Goal: Task Accomplishment & Management: Use online tool/utility

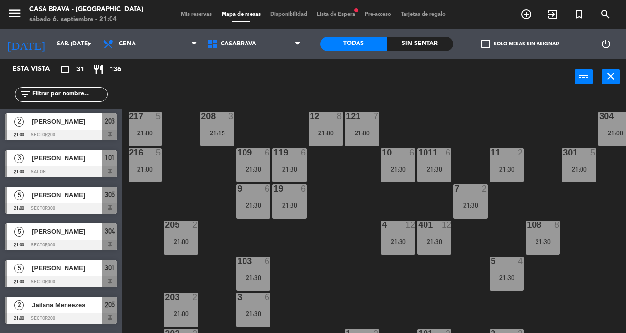
scroll to position [0, 40]
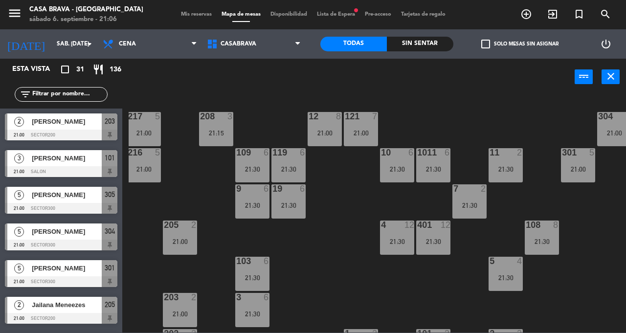
click at [593, 222] on div "207 5 21:00 208 3 21:15 217 5 21:00 12 8 21:00 121 7 21:00 304 5 21:00 206 5 21…" at bounding box center [378, 214] width 498 height 238
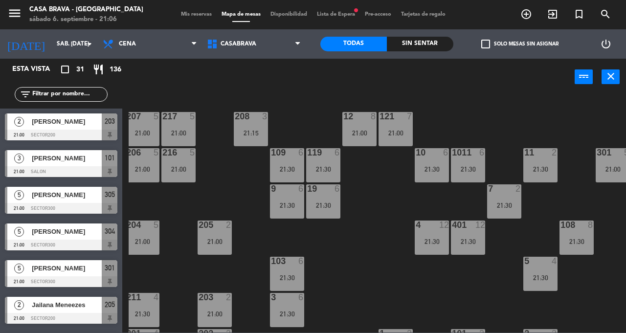
scroll to position [0, 0]
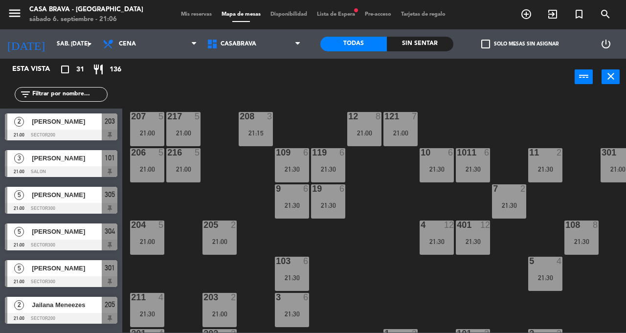
click at [145, 241] on div "21:00" at bounding box center [147, 241] width 34 height 7
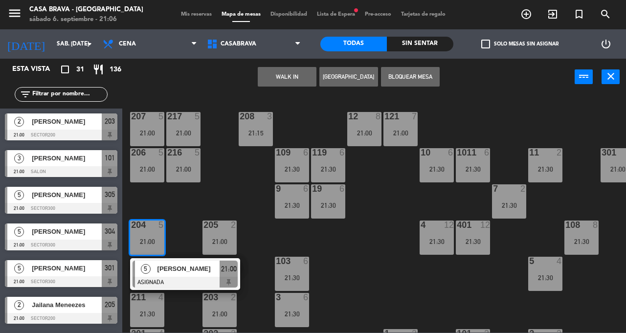
click at [234, 203] on div "207 5 21:00 208 3 21:15 217 5 21:00 12 8 21:00 121 7 21:00 304 5 21:00 206 5 21…" at bounding box center [378, 214] width 498 height 238
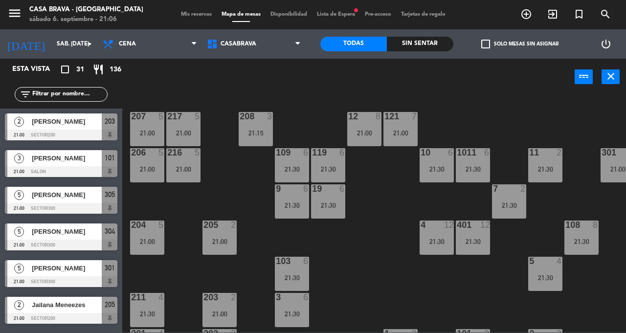
click at [149, 167] on div "21:00" at bounding box center [147, 169] width 34 height 7
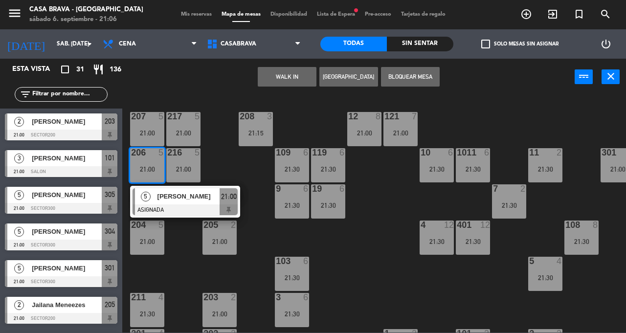
click at [389, 273] on div "207 5 21:00 208 3 21:15 217 5 21:00 12 8 21:00 121 7 21:00 304 5 21:00 206 5 21…" at bounding box center [378, 214] width 498 height 238
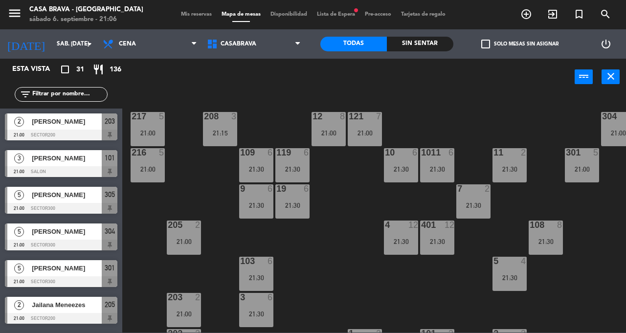
scroll to position [0, 62]
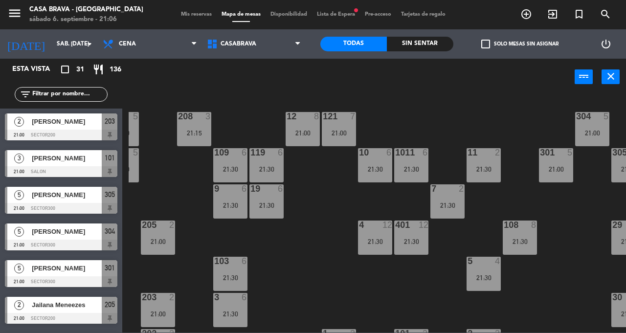
click at [297, 123] on div "12 8 21:00" at bounding box center [303, 129] width 34 height 34
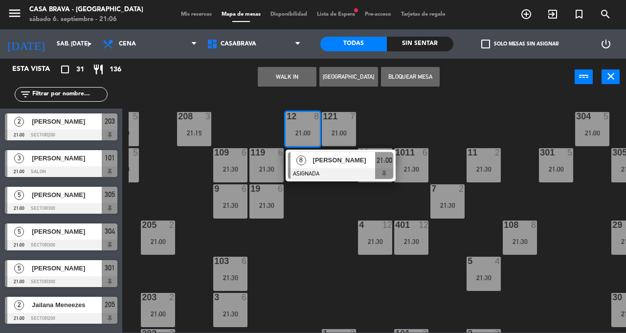
click at [338, 244] on div "207 5 21:00 208 3 21:15 217 5 21:00 12 8 21:00 8 [PERSON_NAME] ASIGNADA 21:00 1…" at bounding box center [378, 214] width 498 height 238
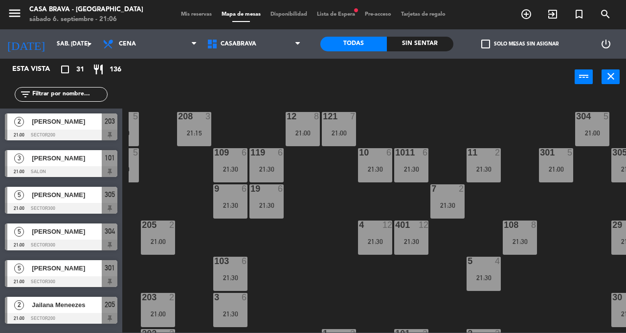
click at [342, 130] on div "21:00" at bounding box center [339, 133] width 34 height 7
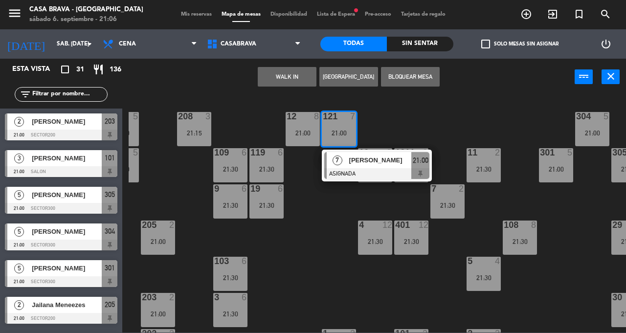
click at [320, 276] on div "207 5 21:00 208 3 21:15 217 5 21:00 12 8 21:00 121 7 21:00 7 [PERSON_NAME] ASIG…" at bounding box center [378, 214] width 498 height 238
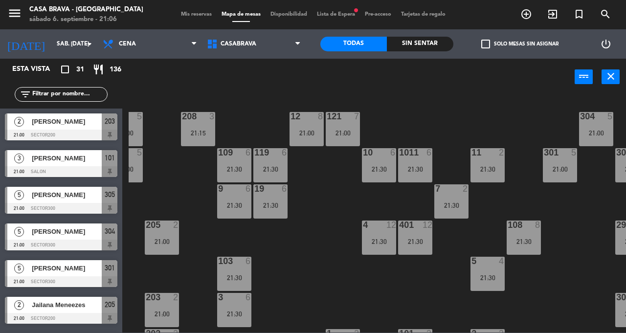
scroll to position [0, 89]
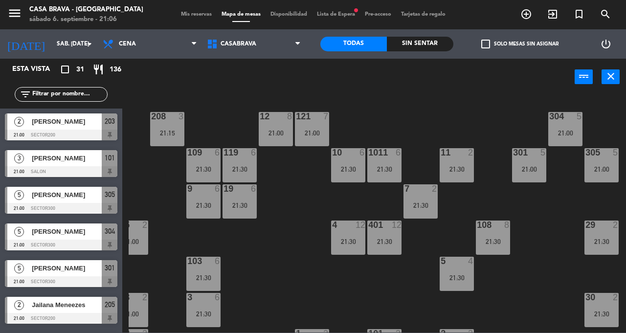
click at [540, 159] on div "301 5 21:00" at bounding box center [529, 165] width 34 height 34
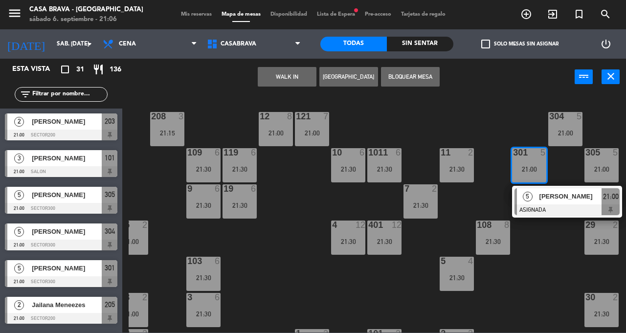
click at [556, 260] on div "207 5 21:00 208 3 21:15 217 5 21:00 12 8 21:00 121 7 21:00 304 5 21:00 206 5 21…" at bounding box center [378, 214] width 498 height 238
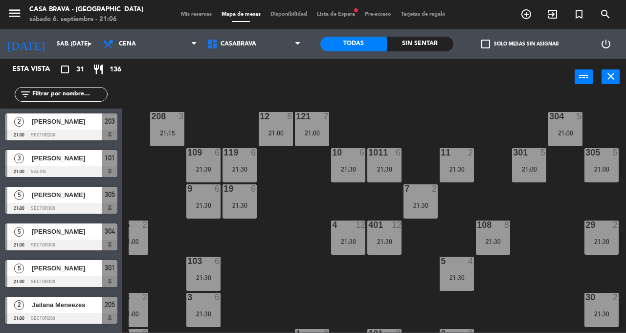
click at [558, 128] on div "304 5 21:00" at bounding box center [566, 129] width 34 height 34
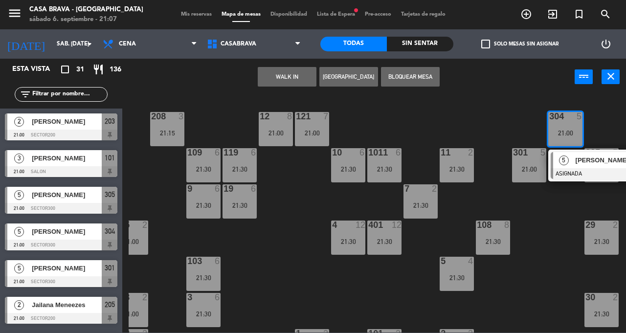
click at [565, 249] on div "207 5 21:00 208 3 21:15 217 5 21:00 12 8 21:00 121 7 21:00 304 5 21:00 5 [PERSO…" at bounding box center [378, 214] width 498 height 238
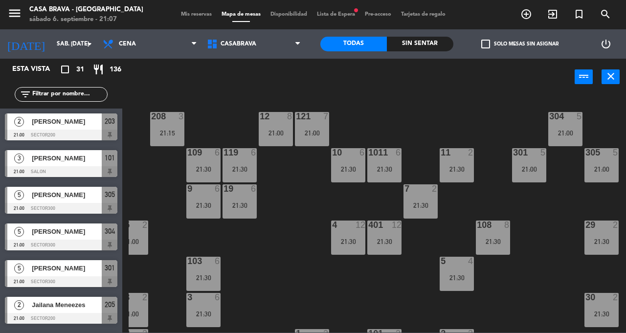
click at [607, 175] on div "305 5 21:00" at bounding box center [602, 165] width 34 height 34
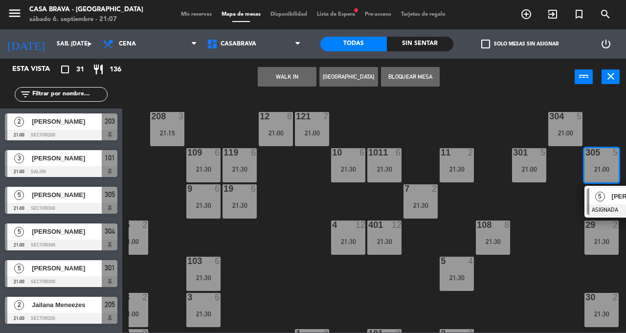
click at [524, 276] on div "207 5 21:00 208 3 21:15 217 5 21:00 12 8 21:00 121 7 21:00 304 5 21:00 206 5 21…" at bounding box center [378, 214] width 498 height 238
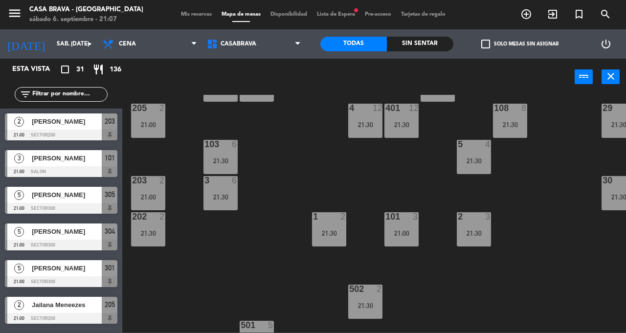
scroll to position [127, 71]
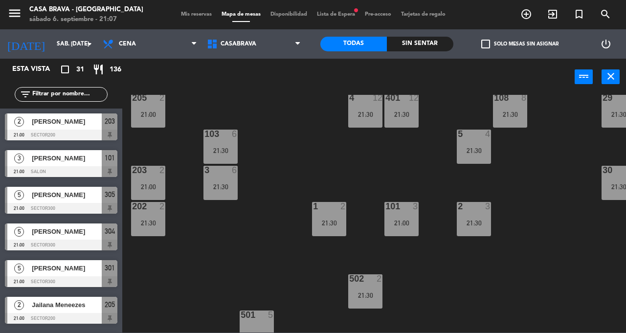
click at [399, 227] on div "21:00" at bounding box center [402, 223] width 34 height 7
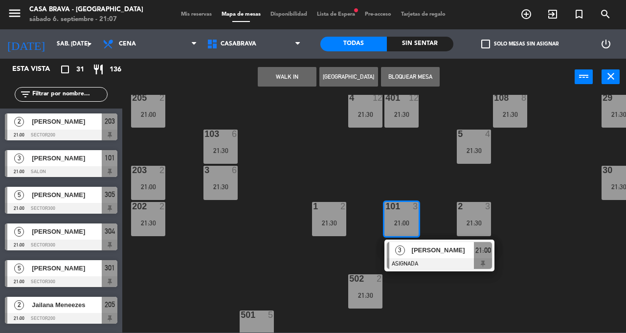
click at [457, 261] on div at bounding box center [439, 263] width 105 height 11
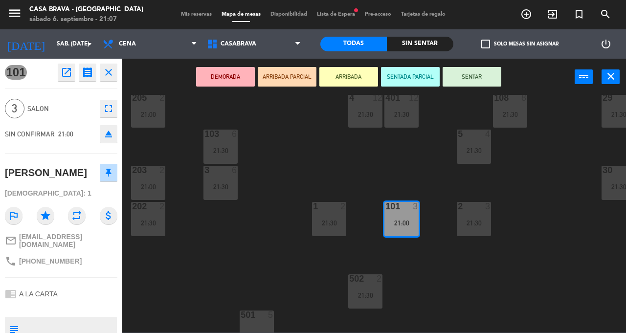
click at [475, 83] on button "SENTAR" at bounding box center [472, 77] width 59 height 20
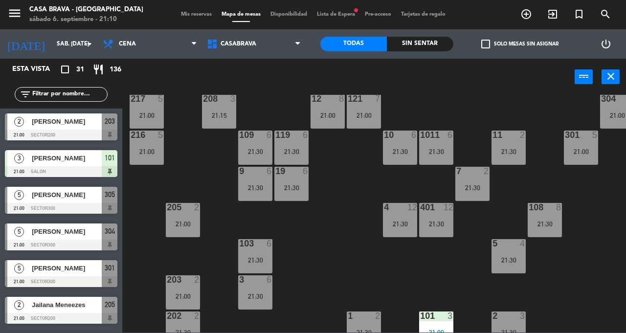
scroll to position [18, 0]
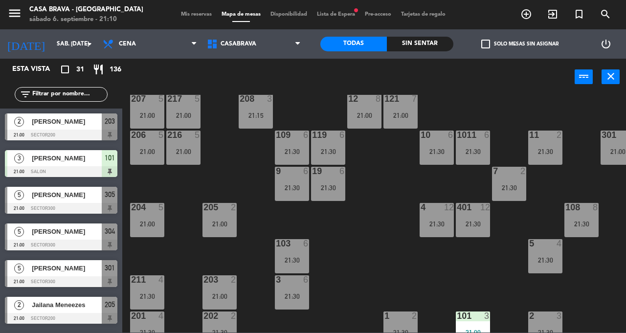
click at [191, 155] on div "21:00" at bounding box center [183, 151] width 34 height 7
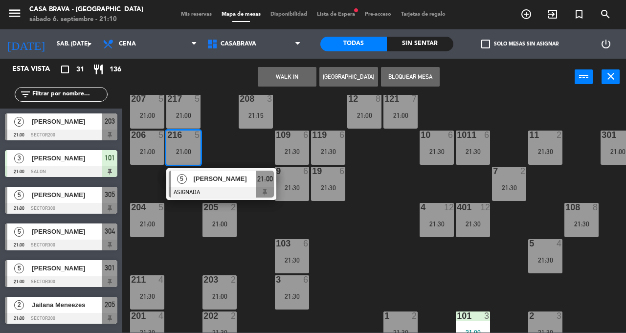
click at [258, 225] on div "207 5 21:00 208 3 21:15 217 5 21:00 12 8 21:00 121 7 21:00 304 5 21:00 206 5 21…" at bounding box center [378, 214] width 498 height 238
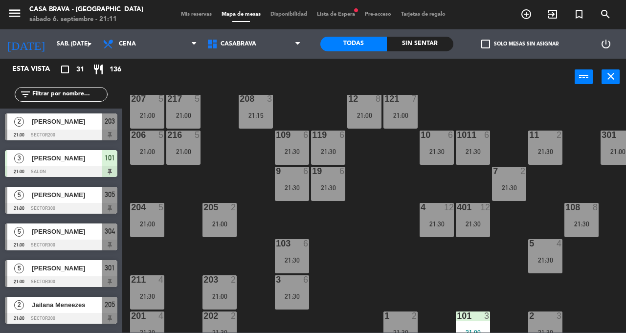
click at [150, 156] on div "206 5 21:00" at bounding box center [147, 148] width 34 height 34
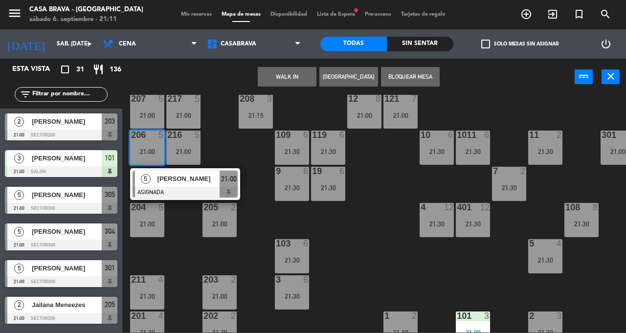
click at [208, 185] on div "[PERSON_NAME]" at bounding box center [189, 179] width 64 height 16
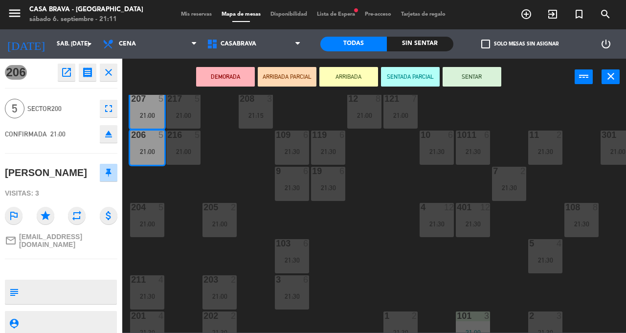
click at [470, 75] on button "SENTAR" at bounding box center [472, 77] width 59 height 20
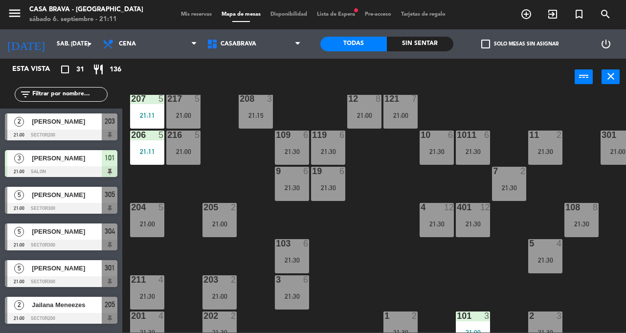
scroll to position [0, 0]
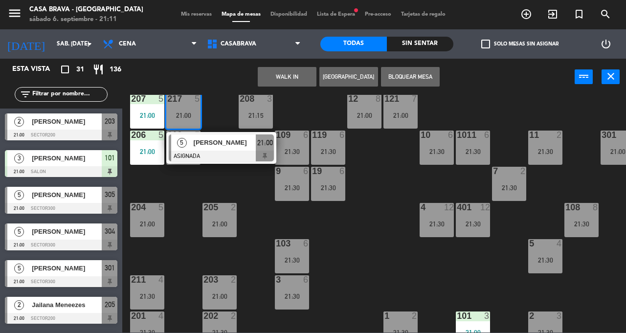
click at [233, 154] on div at bounding box center [221, 156] width 105 height 11
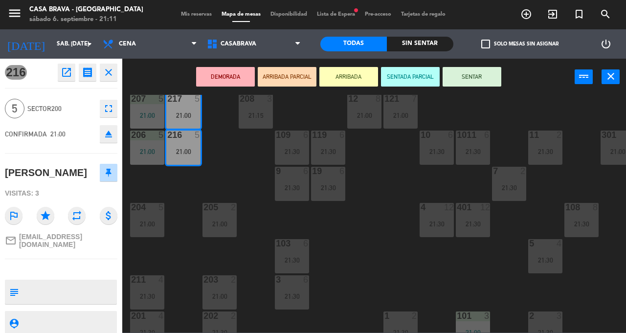
click at [475, 80] on button "SENTAR" at bounding box center [472, 77] width 59 height 20
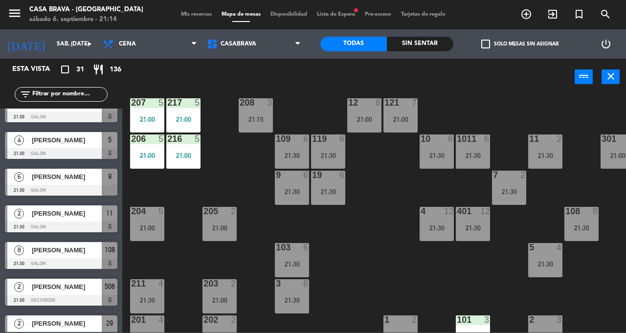
scroll to position [914, 0]
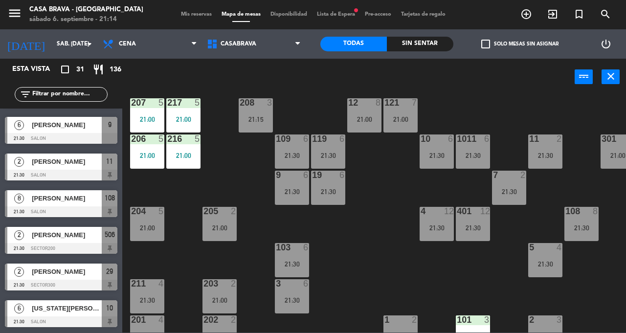
click at [51, 244] on div at bounding box center [61, 248] width 113 height 11
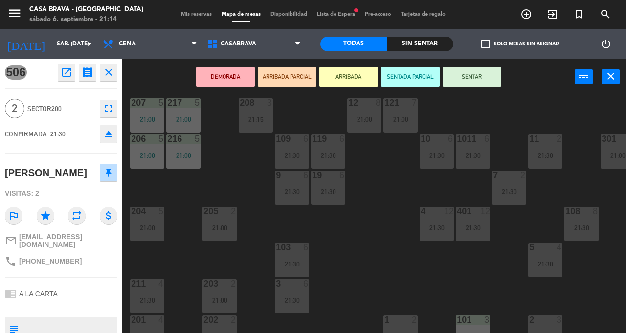
click at [482, 76] on button "SENTAR" at bounding box center [472, 77] width 59 height 20
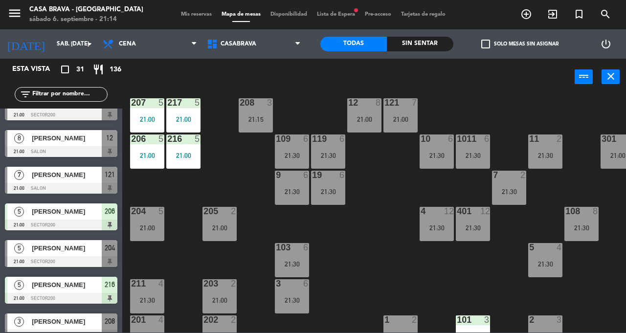
scroll to position [192, 0]
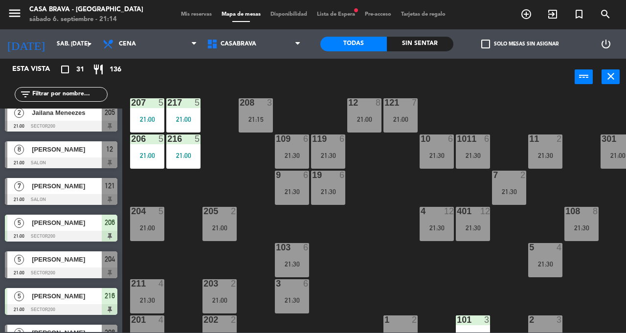
click at [34, 189] on span "[PERSON_NAME]" at bounding box center [67, 186] width 70 height 10
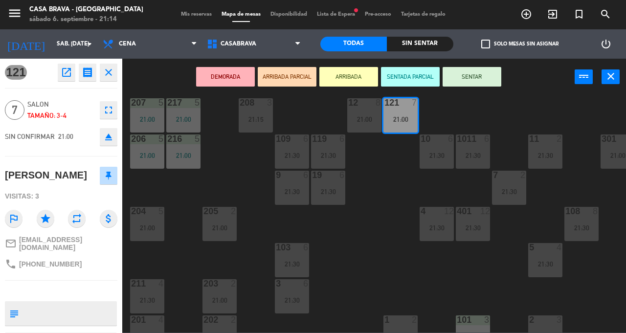
click at [467, 81] on button "SENTAR" at bounding box center [472, 77] width 59 height 20
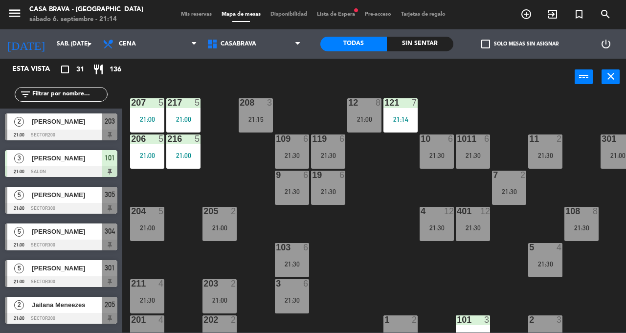
scroll to position [0, 0]
click at [357, 125] on div "12 8 21:00" at bounding box center [364, 115] width 34 height 34
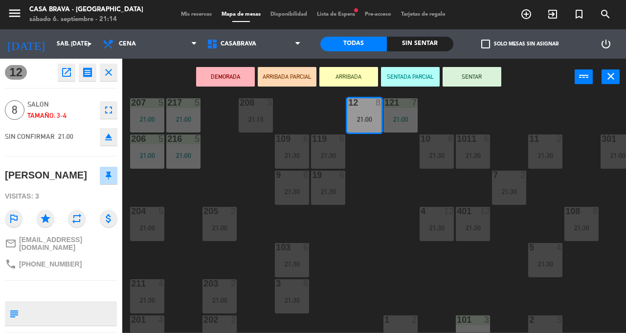
click at [476, 86] on button "SENTAR" at bounding box center [472, 77] width 59 height 20
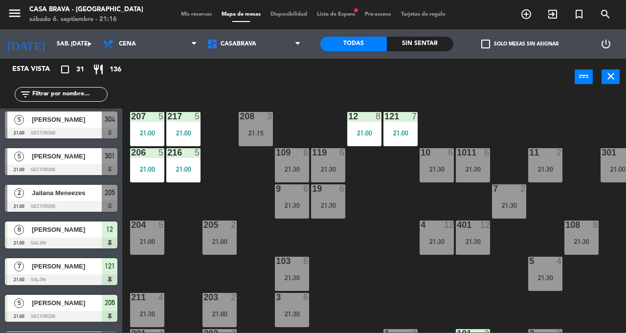
scroll to position [1, 0]
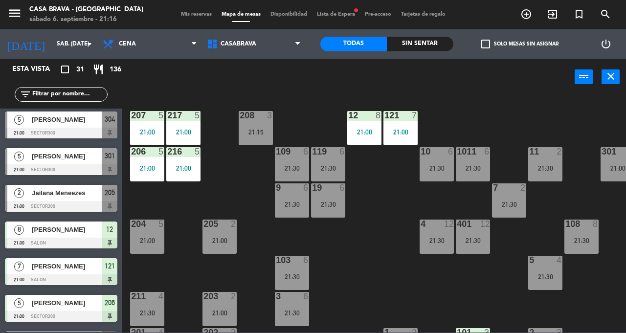
click at [400, 129] on div "21:00" at bounding box center [401, 132] width 34 height 7
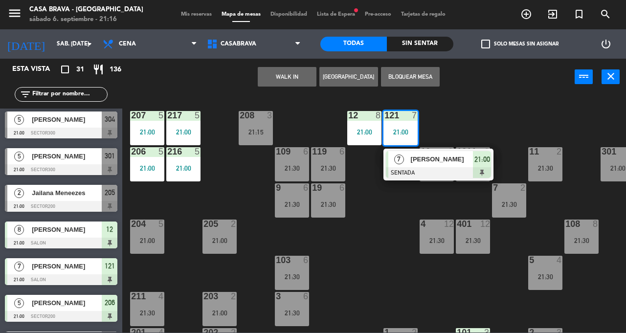
click at [379, 263] on div "207 5 21:00 208 3 21:15 217 5 21:00 12 8 21:00 121 7 21:00 7 [PERSON_NAME] SENT…" at bounding box center [378, 214] width 498 height 238
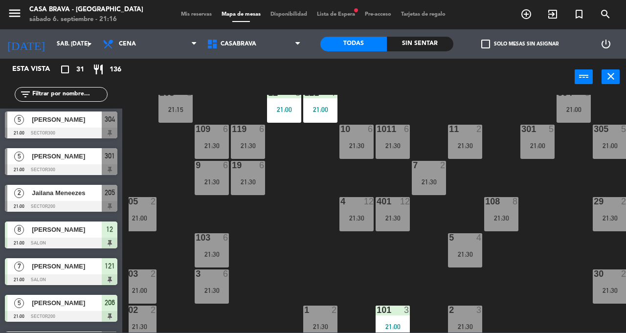
scroll to position [23, 89]
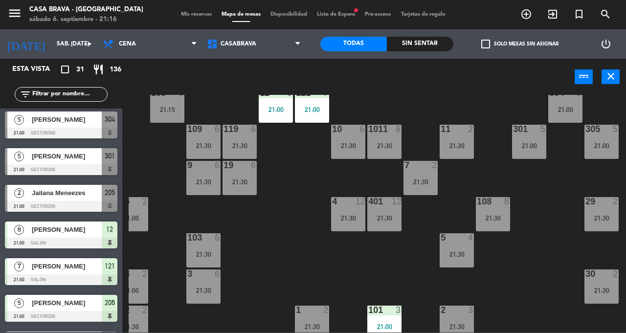
click at [553, 110] on div "21:00" at bounding box center [566, 109] width 34 height 7
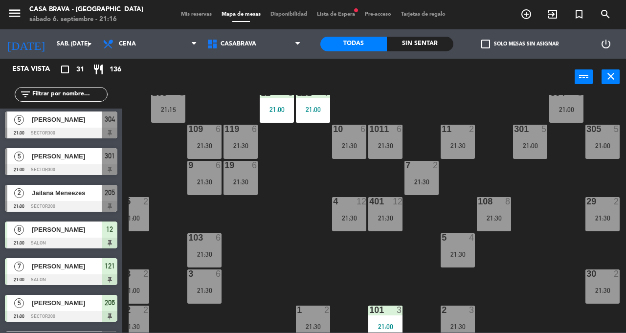
click at [576, 114] on div "304 5 21:00" at bounding box center [567, 106] width 34 height 34
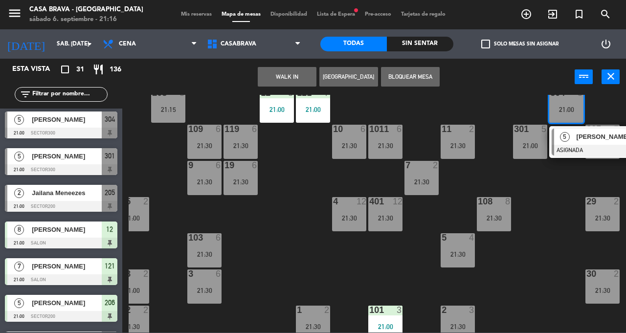
click at [581, 146] on div at bounding box center [604, 150] width 105 height 11
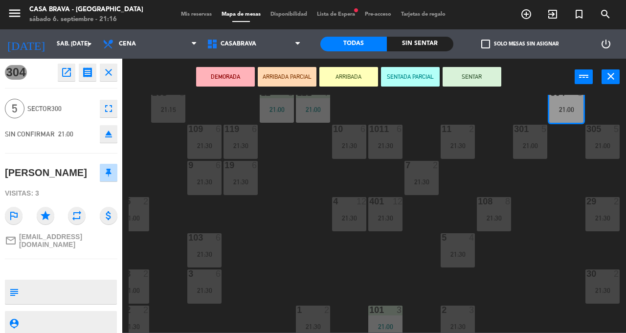
click at [483, 77] on button "SENTAR" at bounding box center [472, 77] width 59 height 20
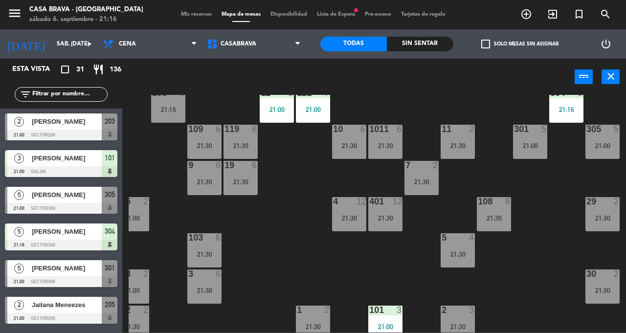
click at [532, 142] on div "21:00" at bounding box center [530, 145] width 34 height 7
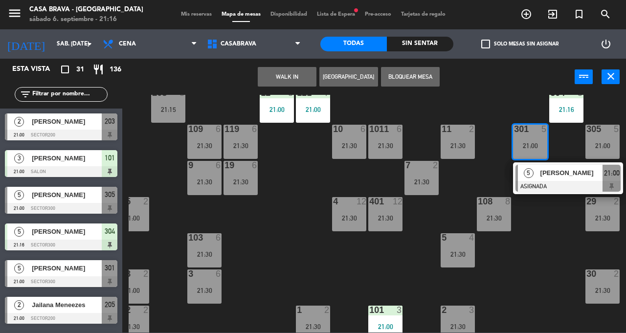
click at [569, 179] on div "[PERSON_NAME]" at bounding box center [572, 173] width 64 height 16
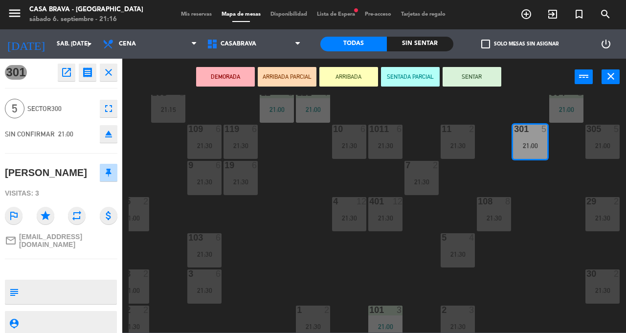
click at [477, 78] on button "SENTAR" at bounding box center [472, 77] width 59 height 20
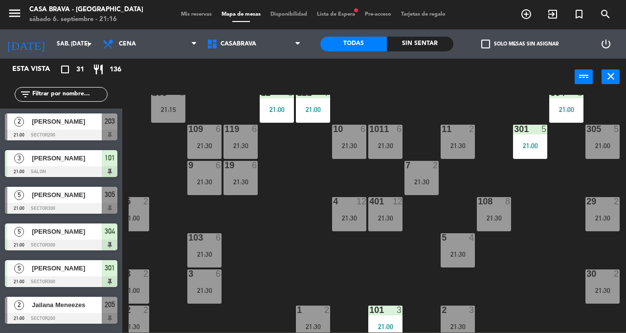
click at [598, 142] on div "21:00" at bounding box center [603, 145] width 34 height 7
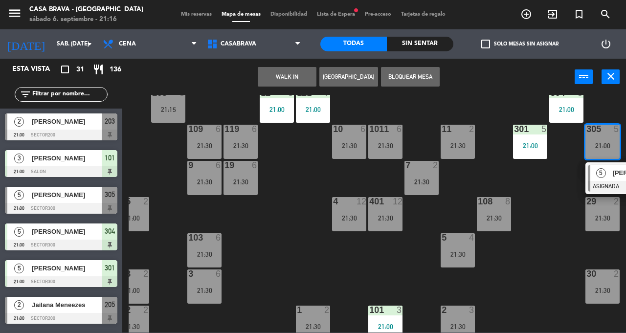
click at [592, 176] on div "5" at bounding box center [601, 173] width 21 height 16
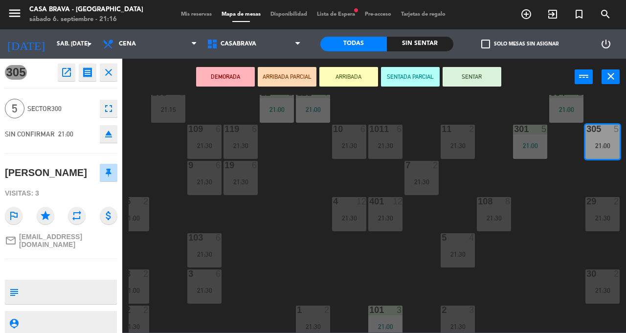
click at [477, 75] on button "SENTAR" at bounding box center [472, 77] width 59 height 20
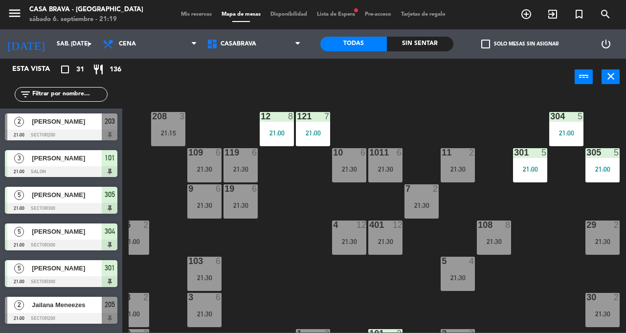
scroll to position [0, 88]
click at [304, 134] on div "21:00" at bounding box center [313, 133] width 34 height 7
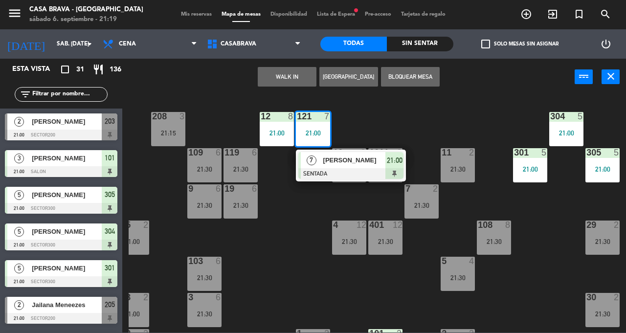
click at [281, 257] on div "207 5 21:00 208 3 21:15 217 5 21:00 12 8 21:00 121 7 21:00 7 [PERSON_NAME] SENT…" at bounding box center [378, 214] width 498 height 238
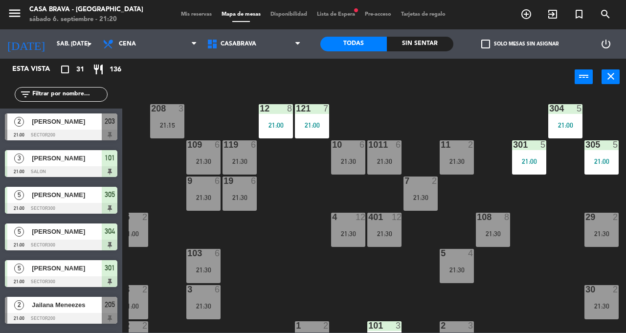
scroll to position [0, 89]
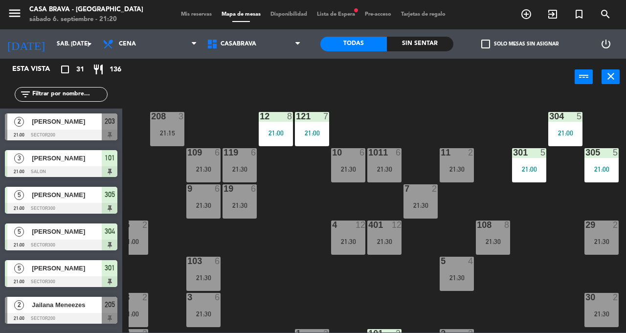
click at [284, 135] on div "21:00" at bounding box center [276, 133] width 34 height 7
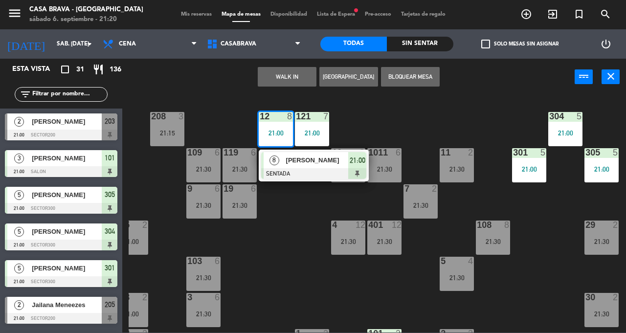
click at [286, 277] on div "207 5 21:00 208 3 21:15 217 5 21:00 12 8 21:00 8 [PERSON_NAME] SENTADA 21:00 12…" at bounding box center [378, 214] width 498 height 238
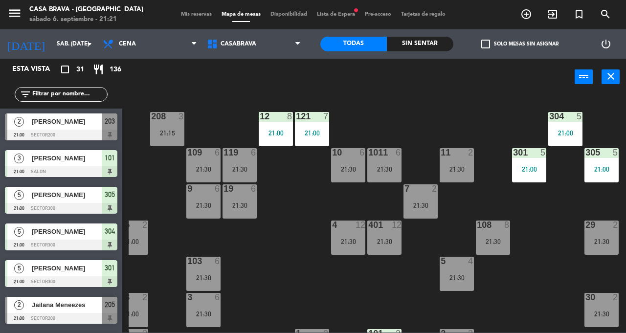
click at [529, 160] on div "301 5 21:00" at bounding box center [529, 165] width 34 height 34
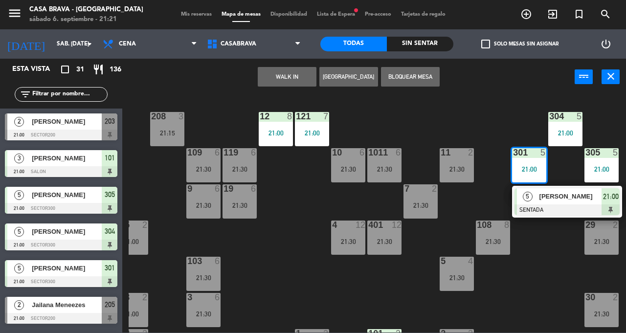
click at [547, 264] on div "207 5 21:00 208 3 21:15 217 5 21:00 12 8 21:00 121 7 21:00 304 5 21:00 206 5 21…" at bounding box center [378, 214] width 498 height 238
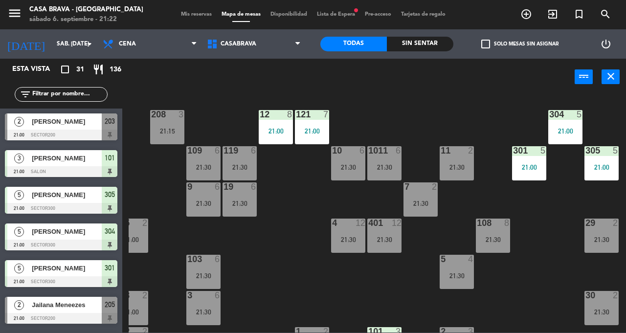
scroll to position [2, 85]
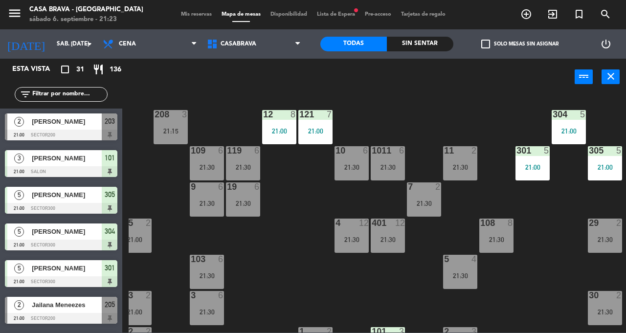
click at [80, 131] on div at bounding box center [61, 135] width 113 height 11
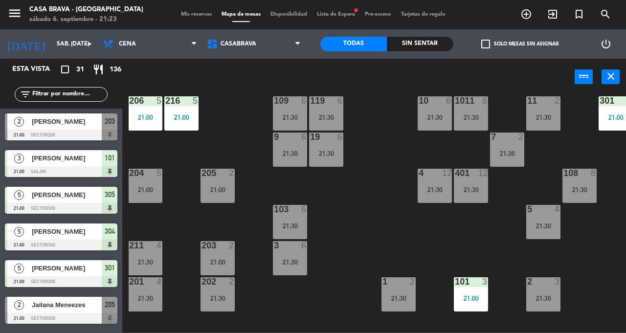
scroll to position [56, 2]
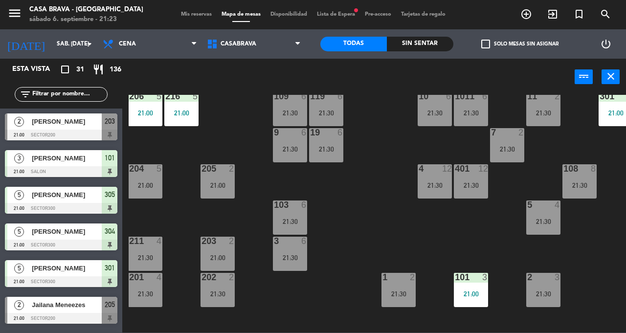
click at [221, 254] on div "21:00" at bounding box center [218, 257] width 34 height 7
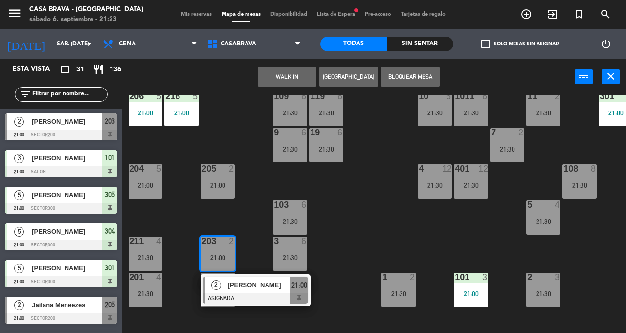
click at [271, 291] on div "[PERSON_NAME]" at bounding box center [259, 285] width 64 height 16
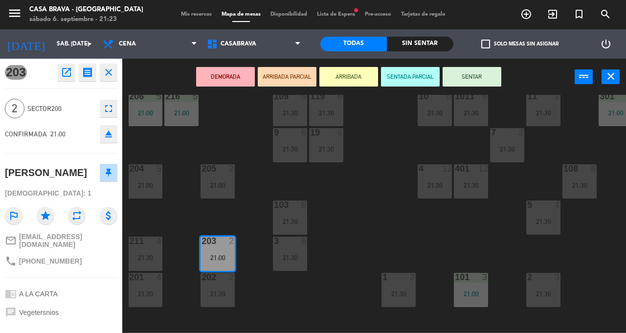
click at [486, 72] on button "SENTAR" at bounding box center [472, 77] width 59 height 20
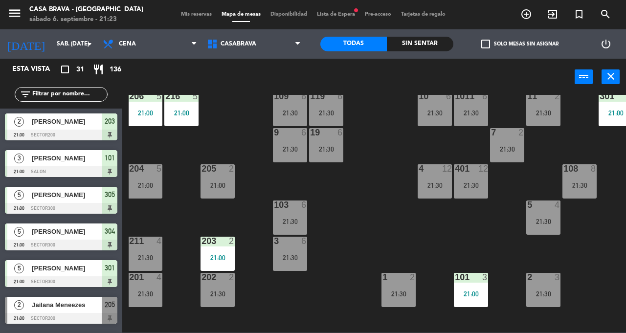
click at [223, 252] on div "203 2 21:00" at bounding box center [218, 254] width 34 height 34
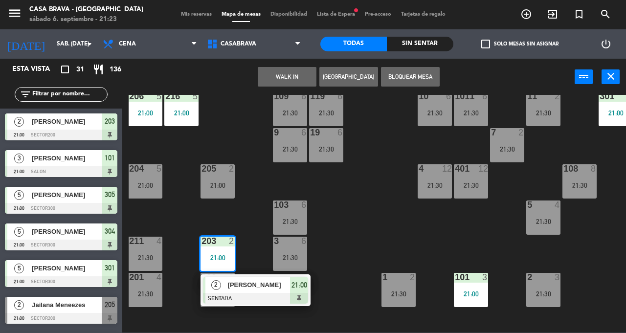
click at [368, 227] on div "207 5 21:00 208 3 21:15 217 5 21:00 12 8 21:00 121 7 21:00 304 5 21:00 206 5 21…" at bounding box center [378, 214] width 498 height 238
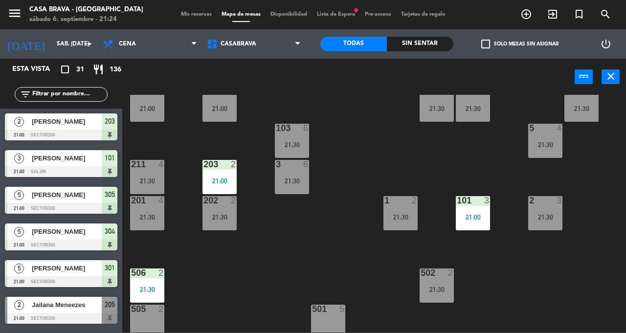
scroll to position [134, 0]
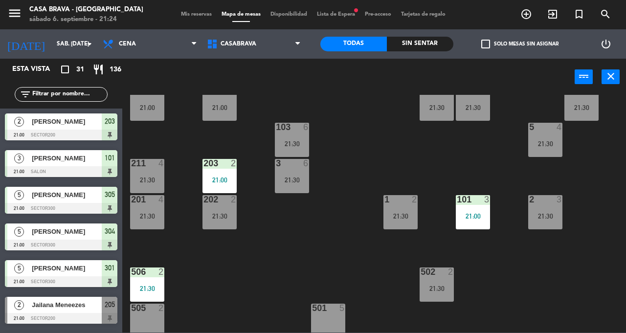
click at [226, 118] on div "205 2 21:00" at bounding box center [220, 104] width 34 height 34
click at [156, 280] on div "506 2 21:30" at bounding box center [147, 285] width 34 height 34
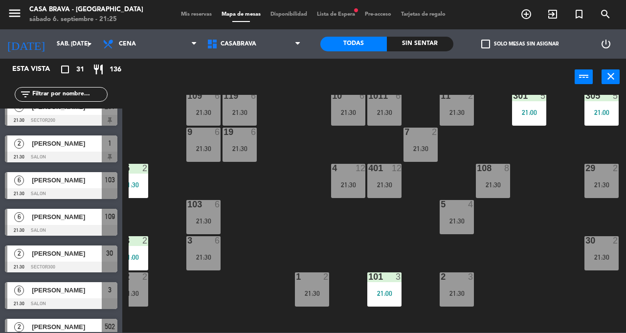
scroll to position [566, 0]
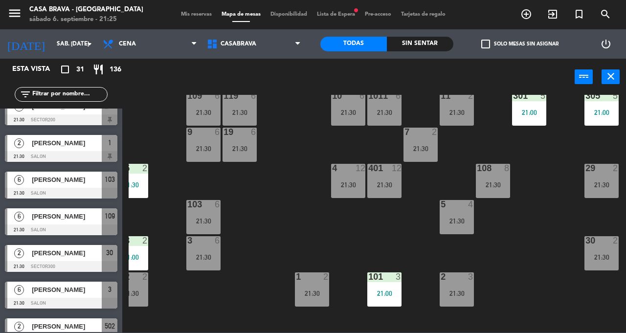
click at [44, 186] on div "[PERSON_NAME]" at bounding box center [66, 180] width 71 height 16
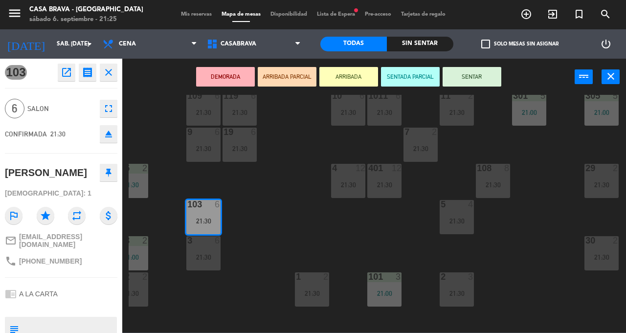
click at [473, 82] on button "SENTAR" at bounding box center [472, 77] width 59 height 20
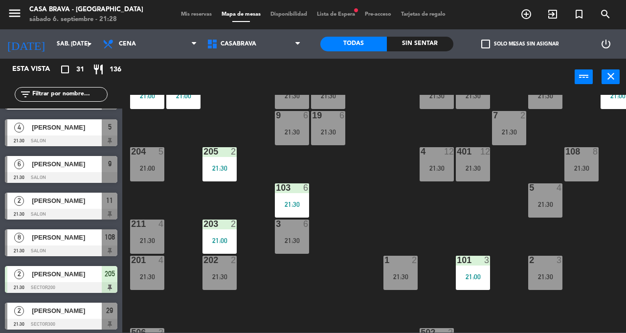
scroll to position [914, 0]
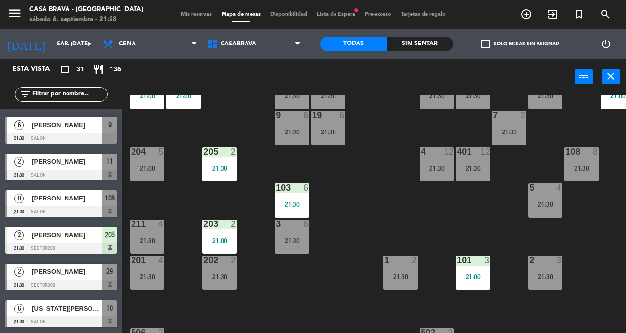
click at [47, 311] on span "[US_STATE][PERSON_NAME]" at bounding box center [67, 308] width 70 height 10
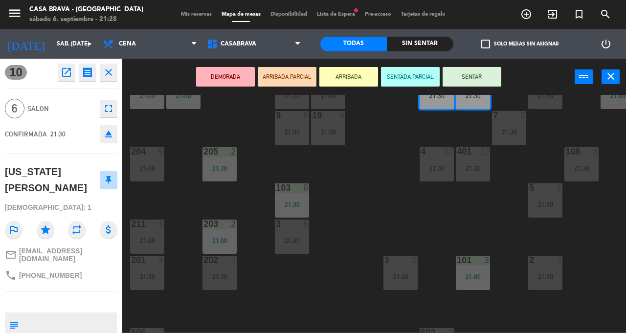
click at [476, 81] on button "SENTAR" at bounding box center [472, 77] width 59 height 20
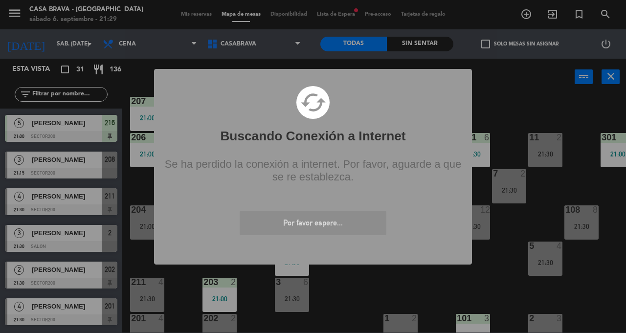
scroll to position [26, 0]
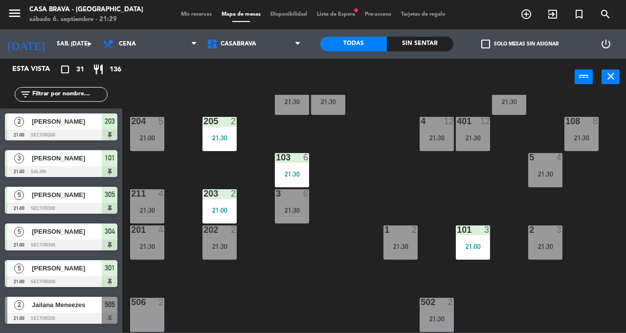
scroll to position [105, 0]
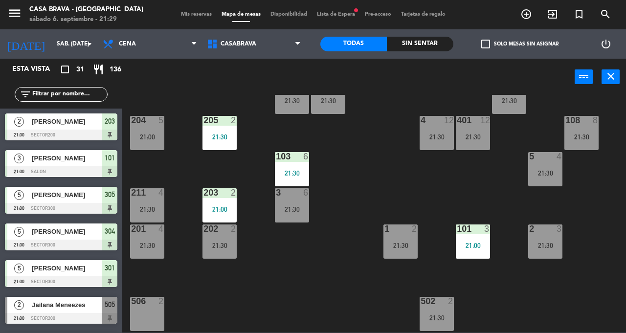
click at [153, 204] on div "211 4 21:30" at bounding box center [147, 205] width 34 height 34
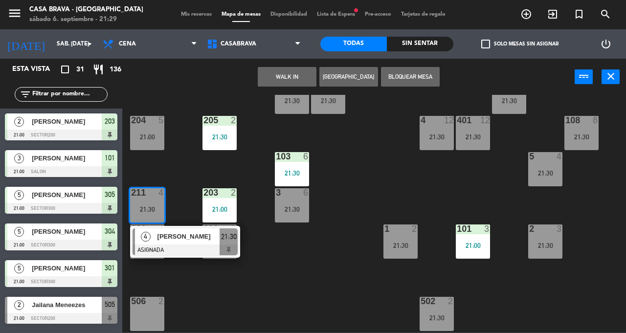
click at [363, 217] on div "207 5 21:00 208 3 21:15 217 5 21:00 12 8 21:00 121 7 21:00 304 5 21:00 206 5 21…" at bounding box center [378, 214] width 498 height 238
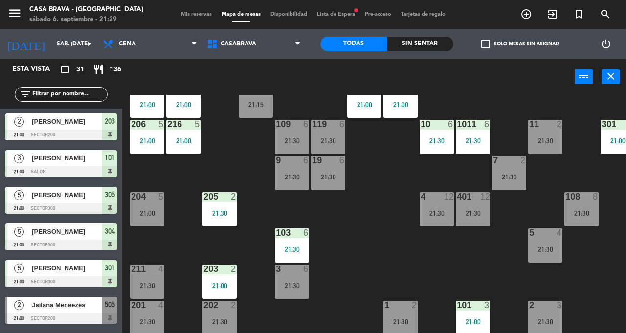
scroll to position [28, 0]
click at [439, 270] on div "207 5 21:00 208 3 21:15 217 5 21:00 12 8 21:00 121 7 21:00 304 5 21:00 206 5 21…" at bounding box center [378, 214] width 498 height 238
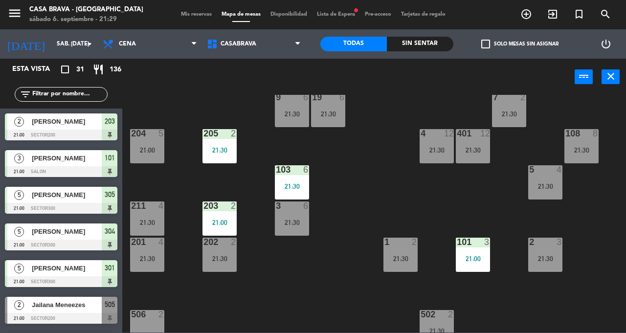
scroll to position [92, 0]
click at [131, 222] on div "21:30" at bounding box center [147, 222] width 34 height 7
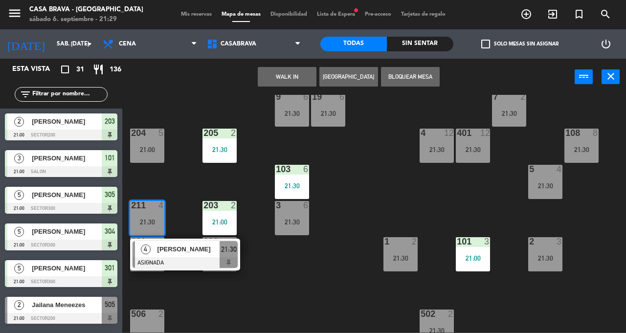
click at [196, 249] on span "[PERSON_NAME]" at bounding box center [189, 249] width 63 height 10
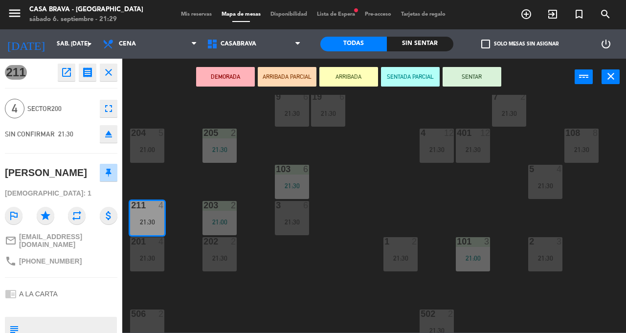
click at [473, 84] on button "SENTAR" at bounding box center [472, 77] width 59 height 20
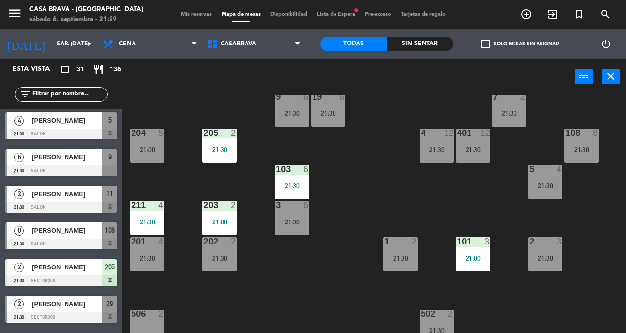
scroll to position [914, 0]
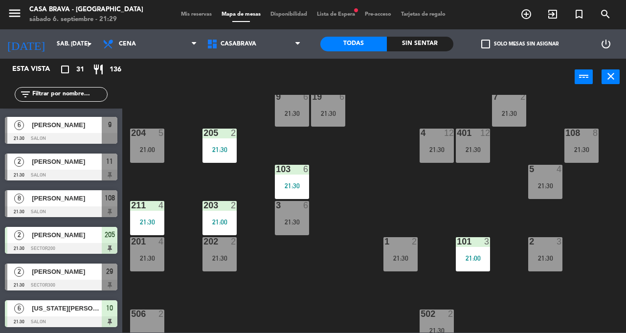
click at [53, 196] on span "[PERSON_NAME]" at bounding box center [67, 198] width 70 height 10
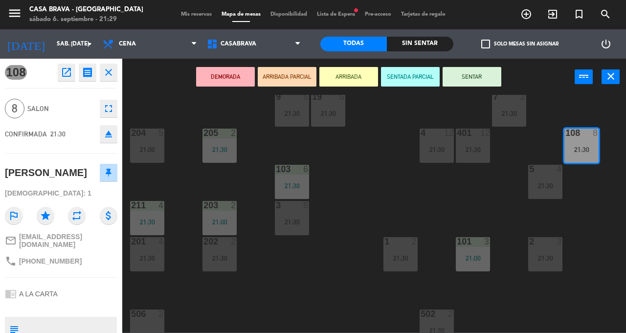
click at [475, 82] on button "SENTAR" at bounding box center [472, 77] width 59 height 20
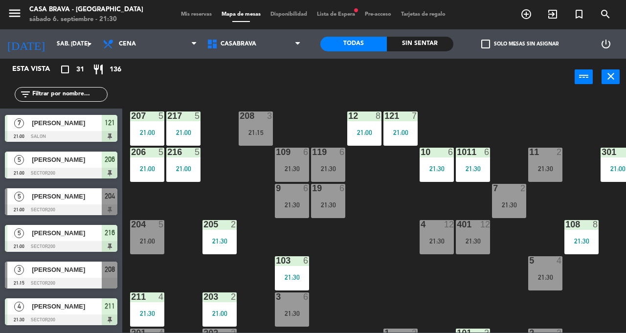
scroll to position [3, 0]
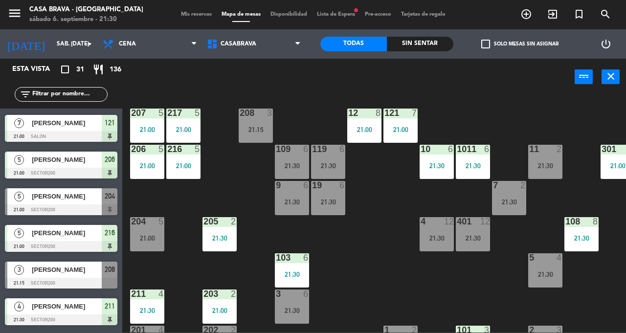
click at [259, 126] on div "21:15" at bounding box center [256, 129] width 34 height 7
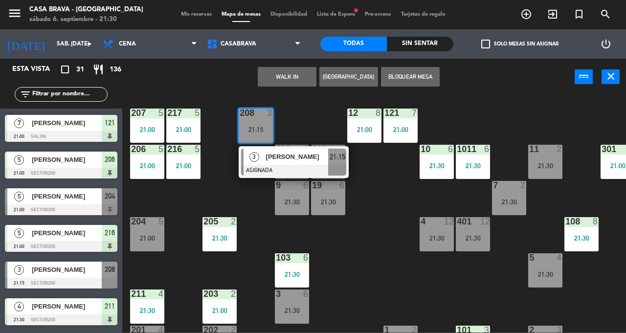
click at [377, 265] on div "207 5 21:00 208 3 21:15 3 Carla ASIGNADA 21:15 217 5 21:00 12 8 21:00 121 7 21:…" at bounding box center [378, 214] width 498 height 238
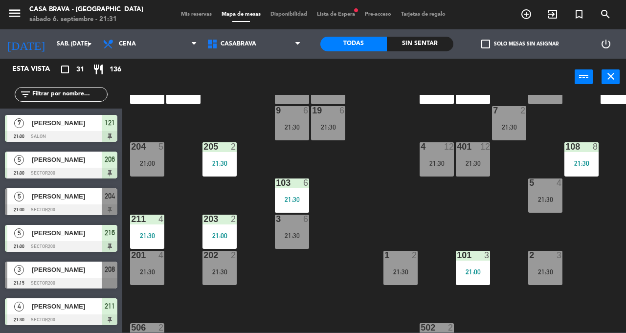
scroll to position [78, 0]
click at [489, 211] on div "207 5 21:00 208 3 21:15 217 5 21:00 12 8 21:00 121 7 21:00 304 5 21:00 206 5 21…" at bounding box center [378, 214] width 498 height 238
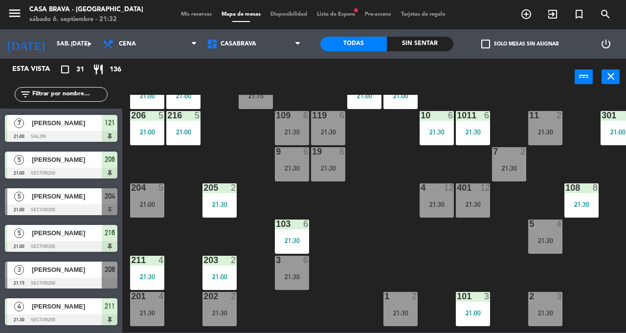
scroll to position [0, 0]
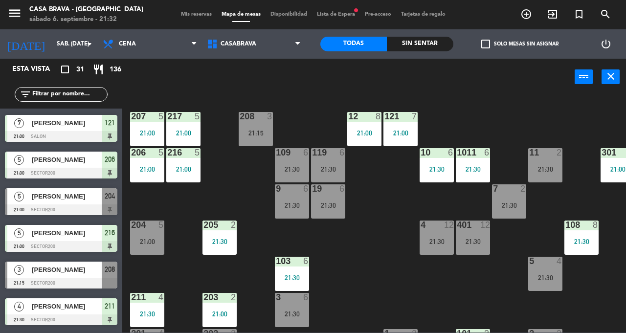
click at [364, 141] on div "12 8 21:00" at bounding box center [364, 129] width 34 height 34
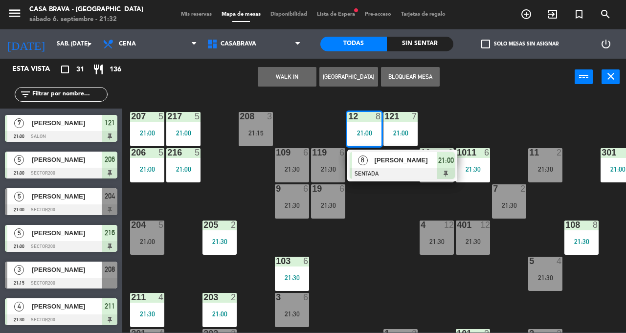
click at [377, 256] on div "207 5 21:00 208 3 21:15 217 5 21:00 12 8 21:00 8 Josefina Valdes SENTADA 21:00 …" at bounding box center [378, 214] width 498 height 238
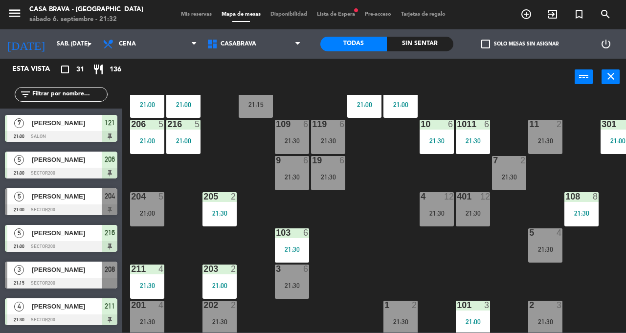
scroll to position [47, 0]
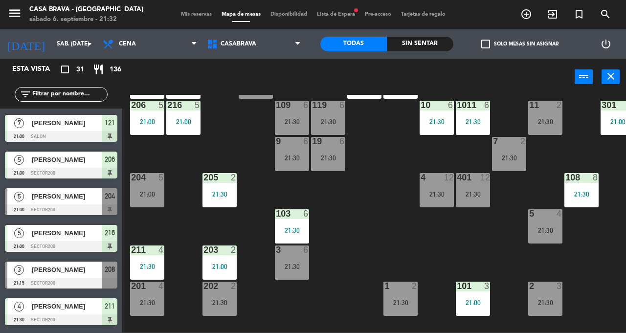
click at [193, 122] on div "21:00" at bounding box center [183, 121] width 34 height 7
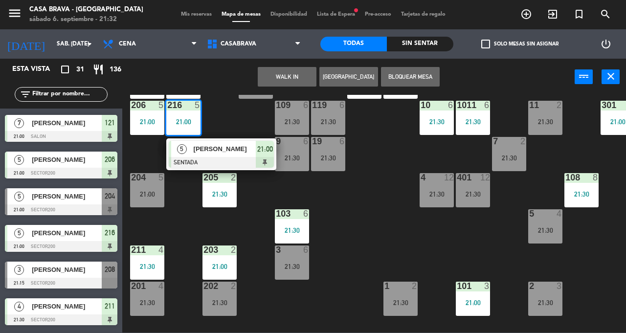
click at [427, 247] on div "207 5 21:00 208 3 21:15 217 5 21:00 12 8 21:00 121 7 21:00 304 5 21:00 206 5 21…" at bounding box center [378, 214] width 498 height 238
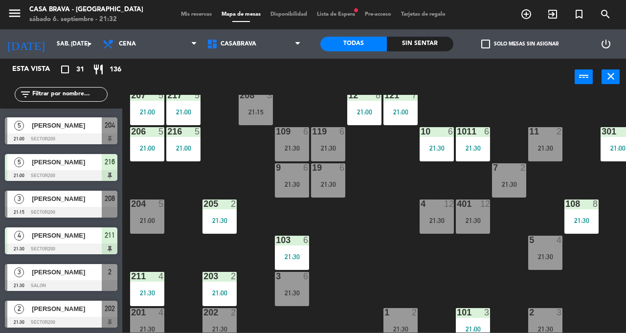
scroll to position [18, 0]
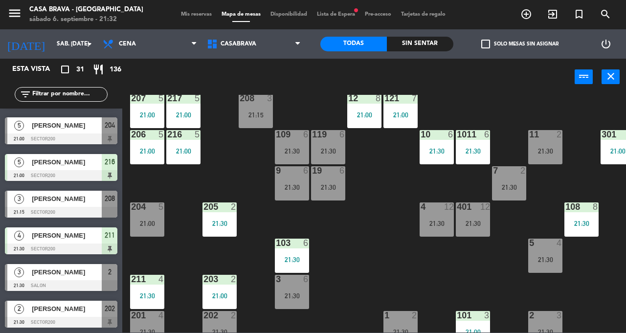
click at [471, 154] on div "21:30" at bounding box center [473, 151] width 34 height 7
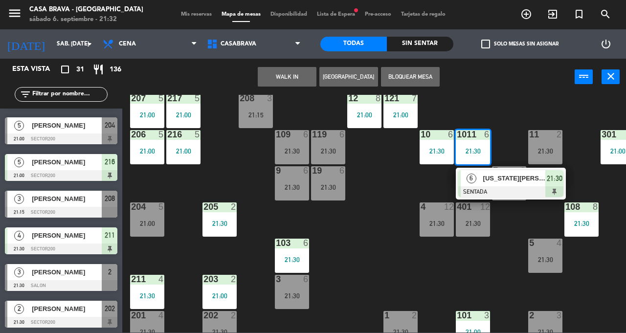
click at [504, 265] on div "207 5 21:00 208 3 21:15 217 5 21:00 12 8 21:00 121 7 21:00 304 5 21:00 206 5 21…" at bounding box center [378, 214] width 498 height 238
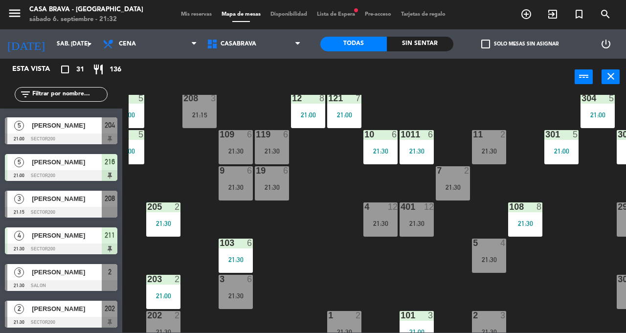
scroll to position [18, 59]
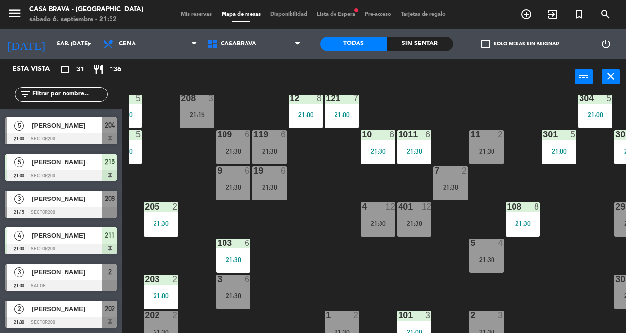
click at [551, 152] on div "21:00" at bounding box center [559, 151] width 34 height 7
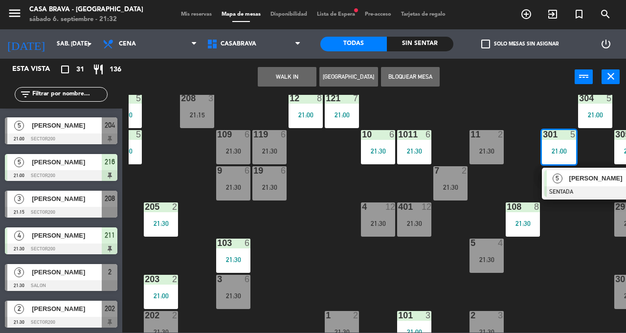
click at [573, 261] on div "207 5 21:00 208 3 21:15 217 5 21:00 12 8 21:00 121 7 21:00 304 5 21:00 206 5 21…" at bounding box center [378, 214] width 498 height 238
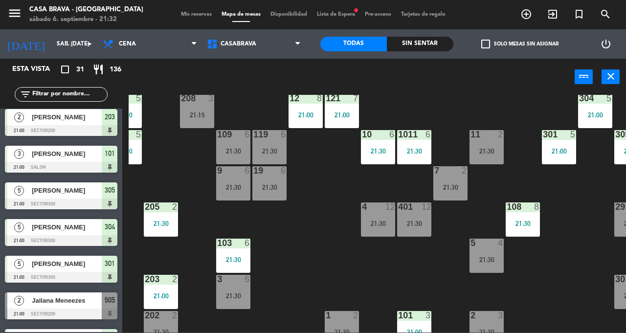
scroll to position [0, 0]
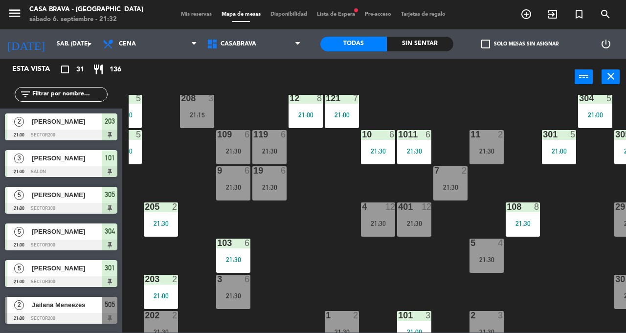
click at [18, 152] on div "3" at bounding box center [18, 158] width 23 height 16
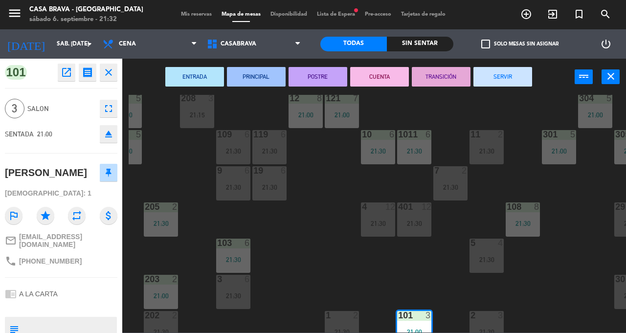
click at [106, 78] on icon "close" at bounding box center [109, 73] width 12 height 12
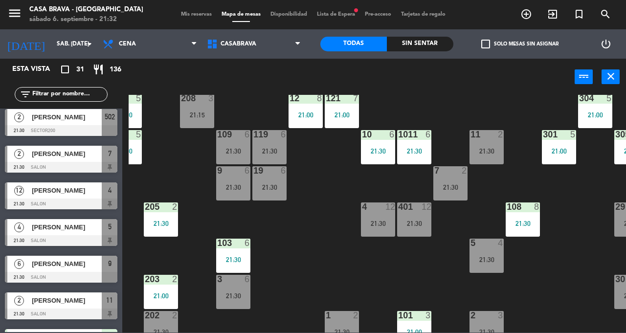
scroll to position [782, 0]
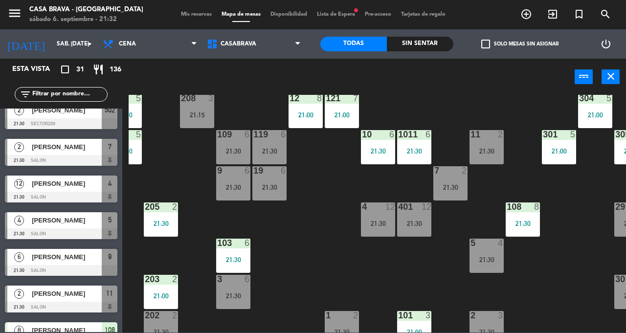
click at [52, 195] on div at bounding box center [61, 197] width 113 height 11
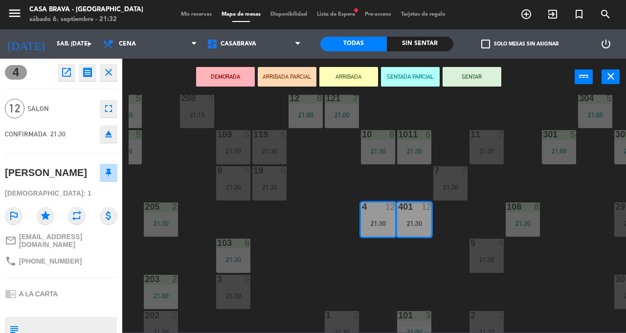
click at [477, 83] on button "SENTAR" at bounding box center [472, 77] width 59 height 20
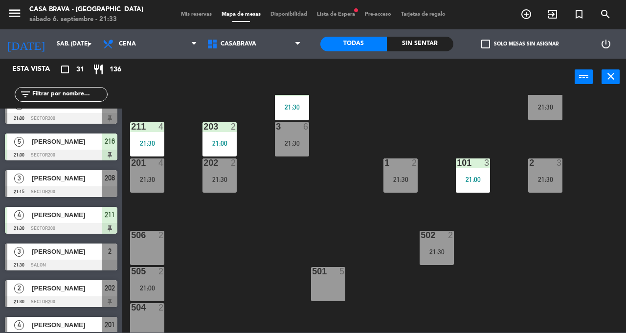
scroll to position [176, 0]
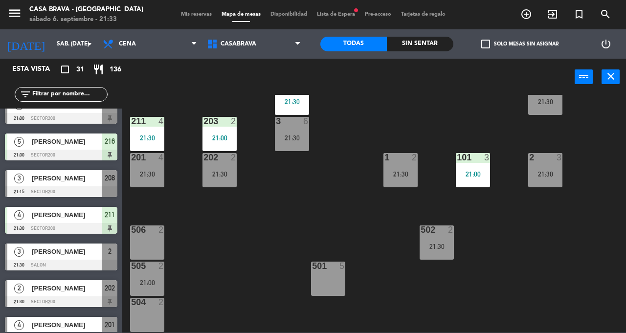
click at [95, 183] on div "[PERSON_NAME]" at bounding box center [66, 178] width 71 height 16
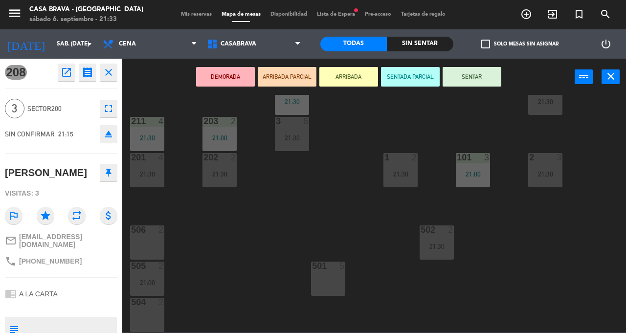
click at [267, 200] on div "207 5 21:00 208 3 21:15 217 5 21:00 12 8 21:00 121 7 21:00 304 5 21:00 206 5 21…" at bounding box center [378, 214] width 498 height 238
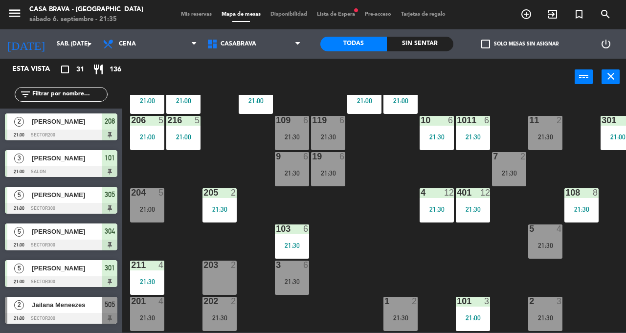
scroll to position [0, 0]
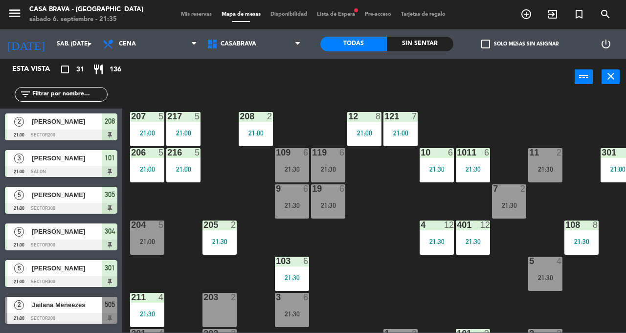
click at [358, 131] on div "21:00" at bounding box center [364, 133] width 34 height 7
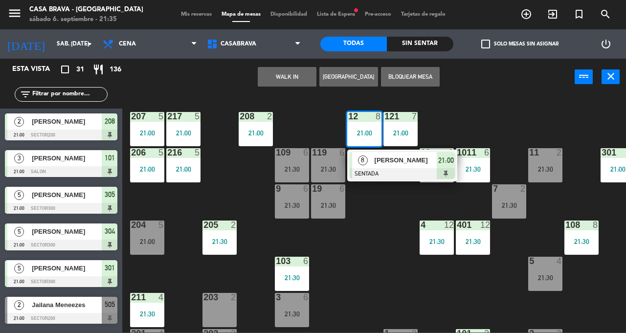
click at [391, 246] on div "207 5 21:00 208 2 21:00 217 5 21:00 12 8 21:00 8 Josefina Valdes SENTADA 21:00 …" at bounding box center [378, 214] width 498 height 238
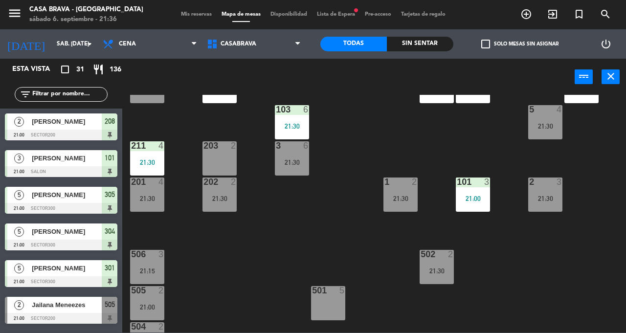
scroll to position [154, 0]
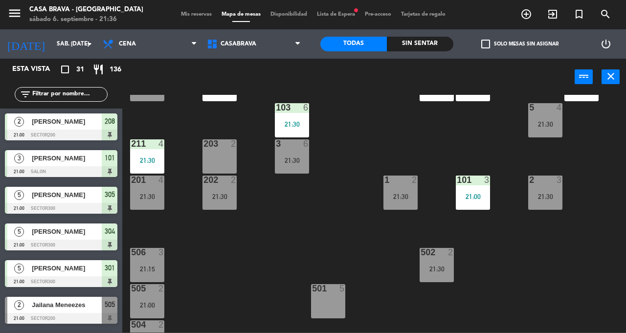
click at [151, 269] on div "21:15" at bounding box center [147, 269] width 34 height 7
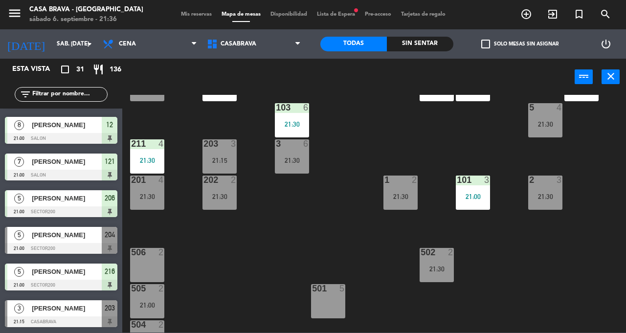
click at [151, 298] on div "505 2 21:00" at bounding box center [147, 301] width 34 height 34
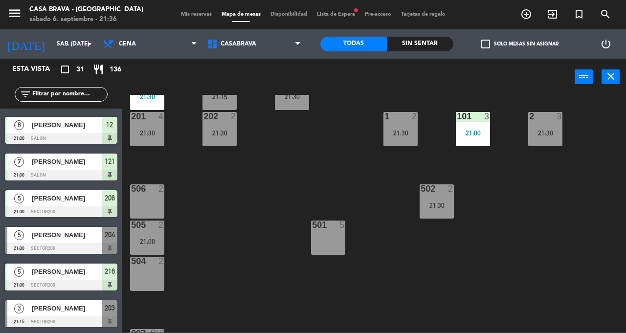
click at [156, 241] on div "21:00" at bounding box center [147, 241] width 34 height 7
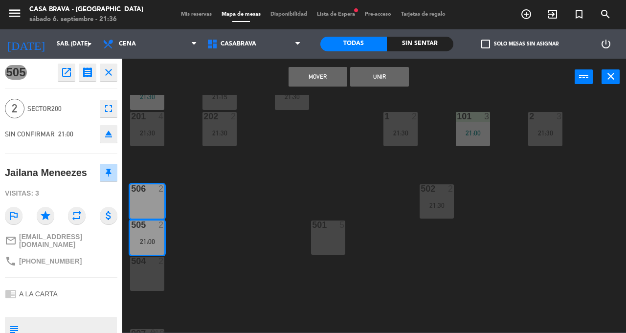
click at [325, 82] on button "Mover" at bounding box center [318, 77] width 59 height 20
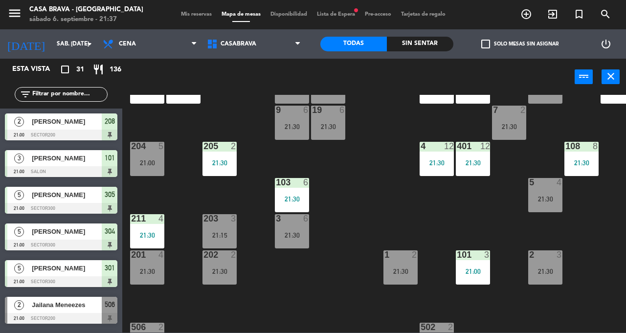
scroll to position [64, 0]
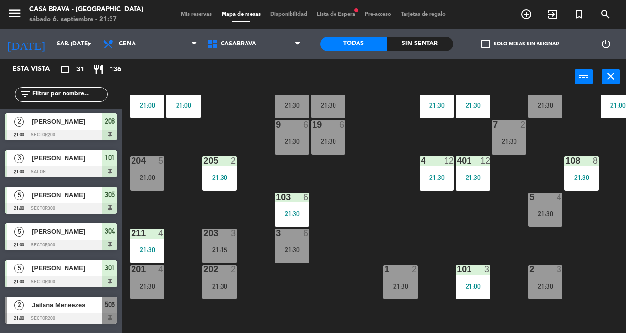
click at [443, 172] on div "4 12 21:30" at bounding box center [437, 174] width 34 height 34
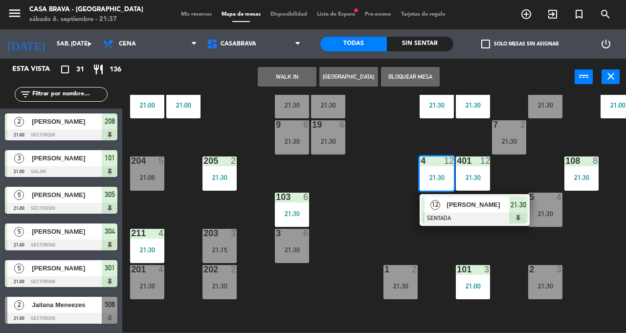
click at [500, 251] on div "207 5 21:00 208 2 21:00 217 5 21:00 12 8 21:00 121 7 21:00 304 5 21:00 206 5 21…" at bounding box center [378, 214] width 498 height 238
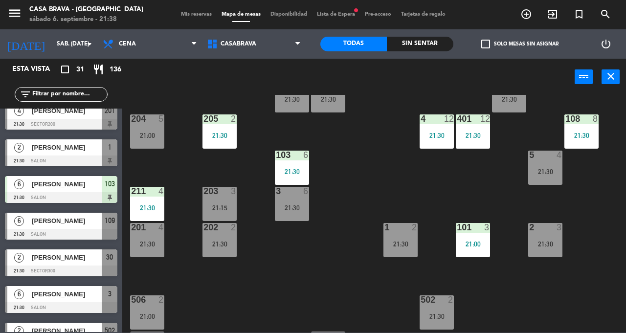
scroll to position [632, 0]
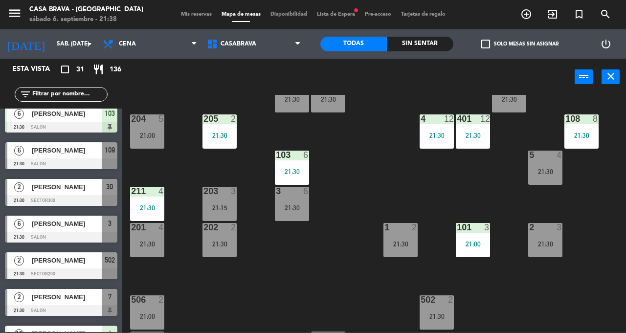
click at [54, 186] on span "[PERSON_NAME]" at bounding box center [67, 187] width 70 height 10
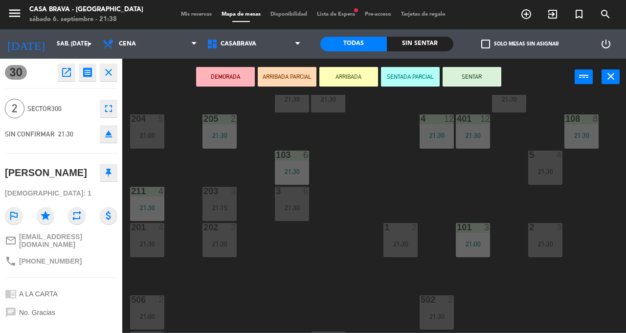
click at [471, 84] on button "SENTAR" at bounding box center [472, 77] width 59 height 20
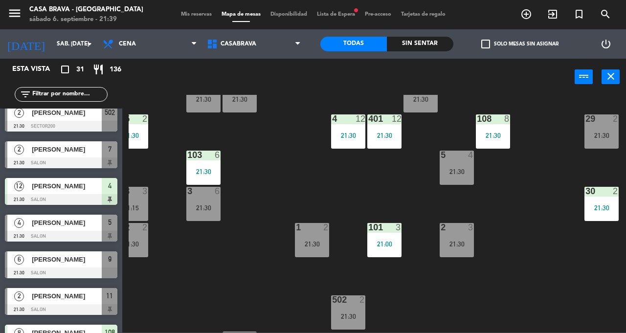
scroll to position [790, 0]
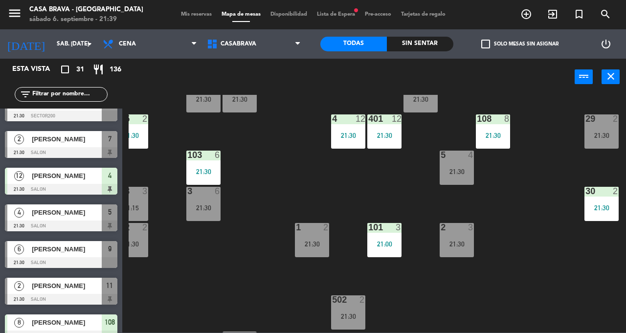
click at [57, 215] on span "[PERSON_NAME]" at bounding box center [67, 212] width 70 height 10
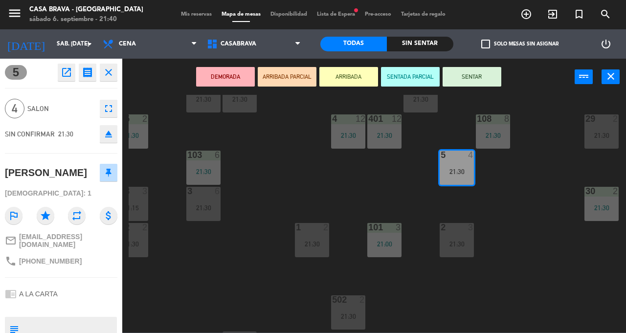
click at [476, 80] on button "SENTAR" at bounding box center [472, 77] width 59 height 20
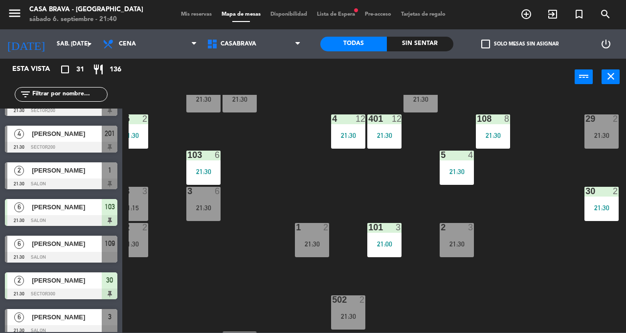
scroll to position [543, 0]
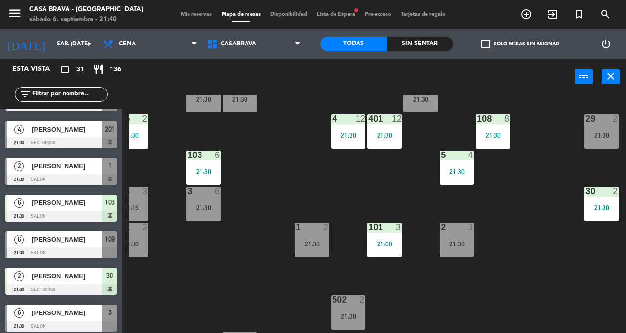
click at [46, 171] on div "[PERSON_NAME]" at bounding box center [66, 166] width 71 height 16
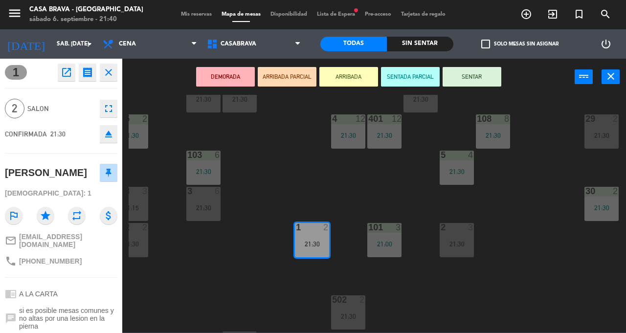
click at [483, 81] on button "SENTAR" at bounding box center [472, 77] width 59 height 20
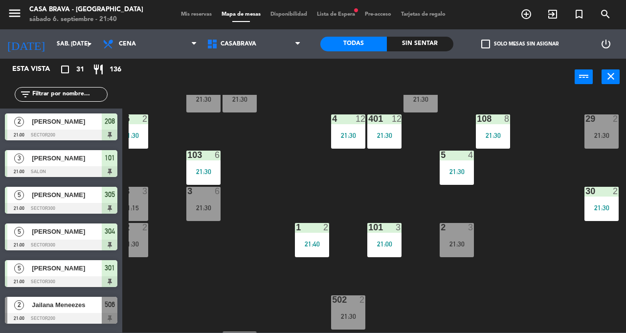
scroll to position [0, 0]
click at [59, 240] on div at bounding box center [61, 245] width 113 height 11
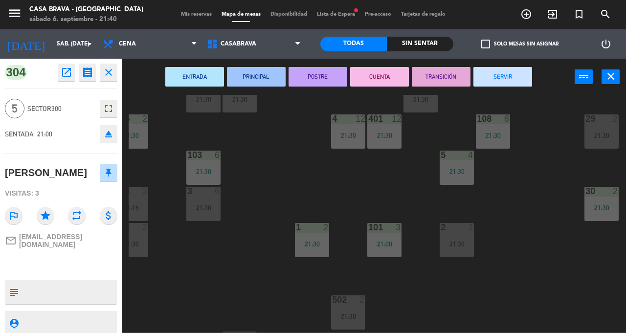
click at [551, 257] on div "207 5 21:00 208 2 21:00 217 5 21:00 12 8 21:00 121 7 21:00 304 5 21:00 206 5 21…" at bounding box center [378, 214] width 498 height 238
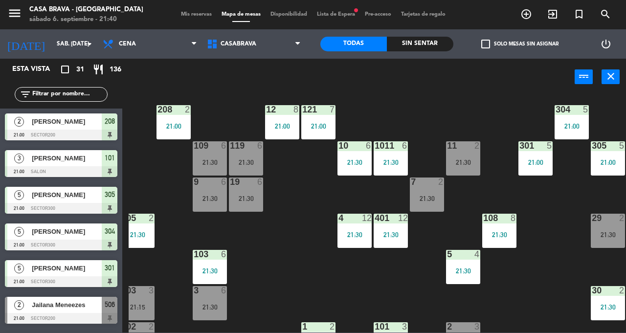
scroll to position [0, 82]
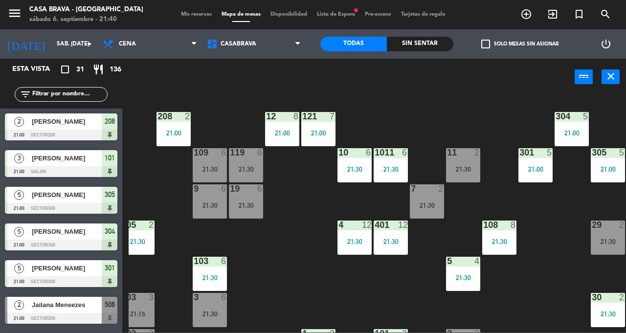
click at [559, 141] on div "304 5 21:00" at bounding box center [572, 129] width 34 height 34
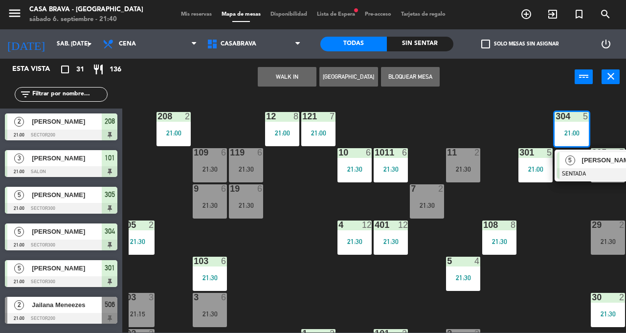
click at [562, 304] on div "207 5 21:00 208 2 21:00 217 5 21:00 12 8 21:00 121 7 21:00 304 5 21:00 5 Evange…" at bounding box center [378, 214] width 498 height 238
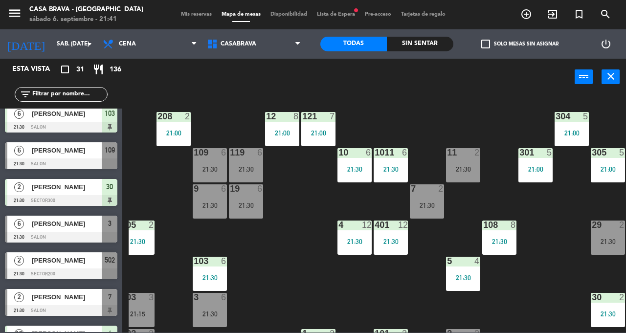
scroll to position [634, 0]
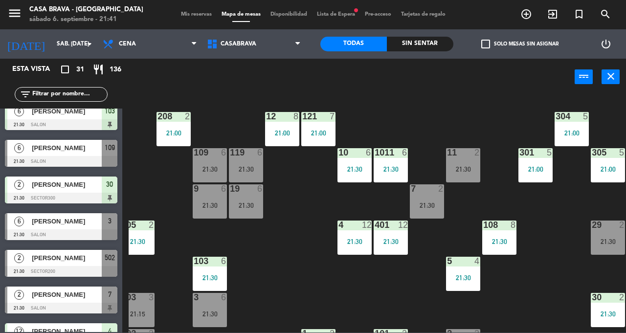
click at [48, 231] on div at bounding box center [61, 234] width 113 height 11
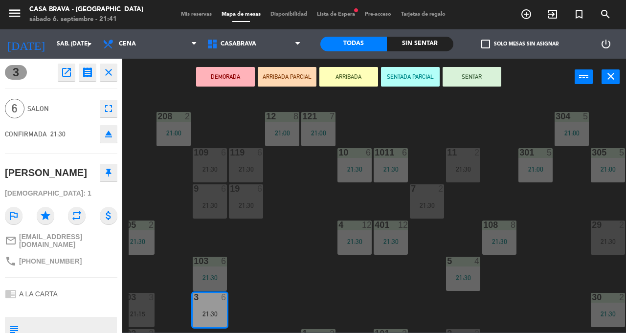
click at [481, 84] on button "SENTAR" at bounding box center [472, 77] width 59 height 20
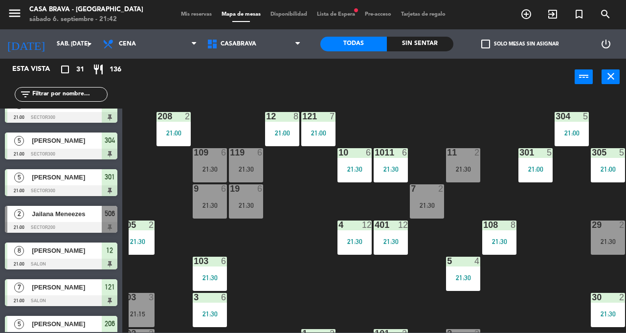
scroll to position [99, 0]
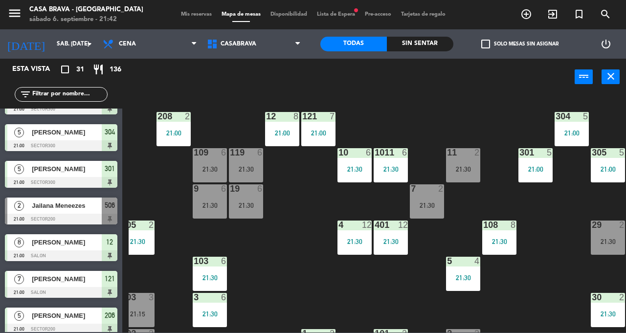
click at [213, 272] on div "103 6 21:30" at bounding box center [210, 274] width 34 height 34
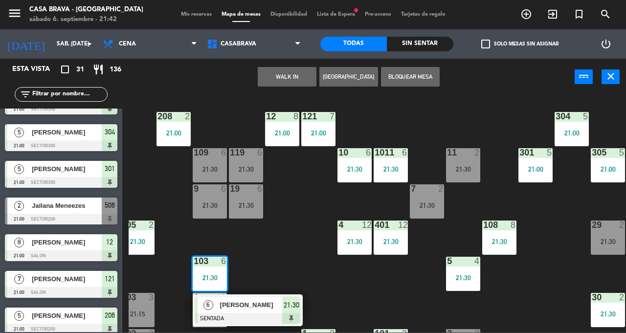
click at [359, 285] on div "207 5 21:00 208 2 21:00 217 5 21:00 12 8 21:00 121 7 21:00 304 5 21:00 206 5 21…" at bounding box center [378, 214] width 498 height 238
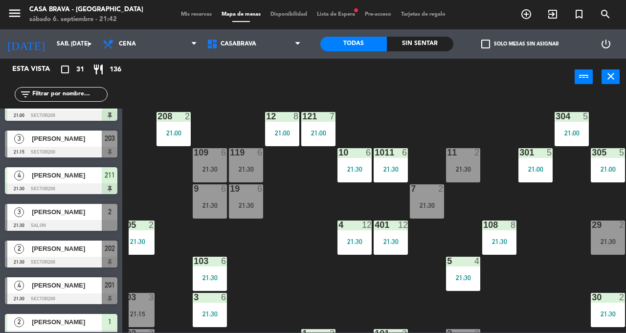
scroll to position [386, 0]
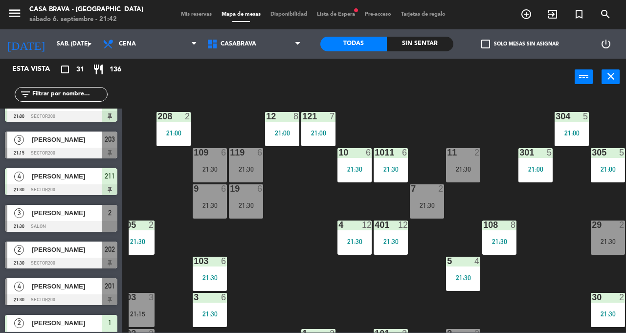
click at [54, 180] on span "[PERSON_NAME]" at bounding box center [67, 176] width 70 height 10
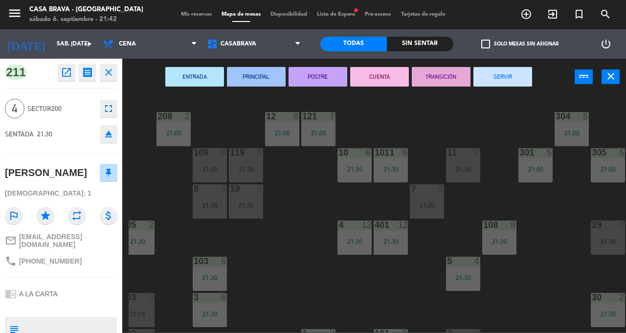
click at [292, 270] on div "207 5 21:00 208 2 21:00 217 5 21:00 12 8 21:00 121 7 21:00 304 5 21:00 206 5 21…" at bounding box center [378, 214] width 498 height 238
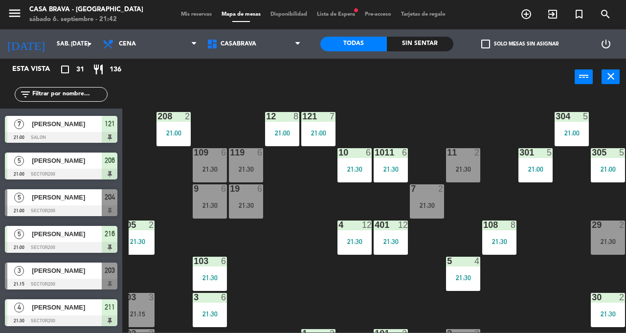
scroll to position [300, 0]
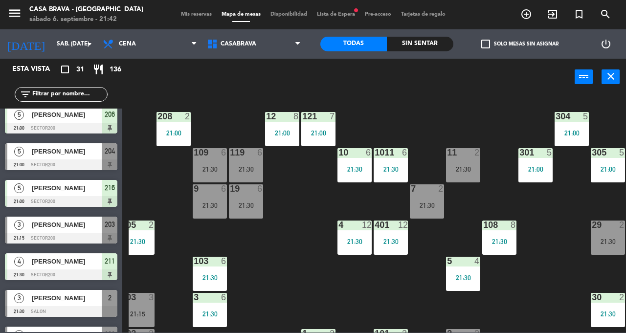
click at [55, 231] on div "[PERSON_NAME]" at bounding box center [66, 225] width 71 height 16
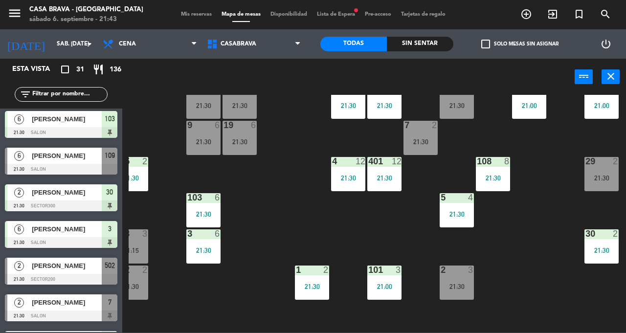
scroll to position [630, 0]
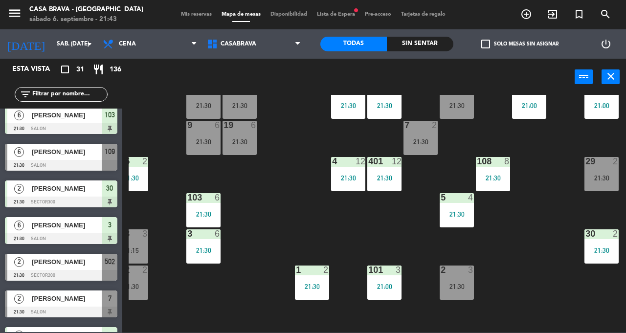
click at [44, 160] on div at bounding box center [61, 165] width 113 height 11
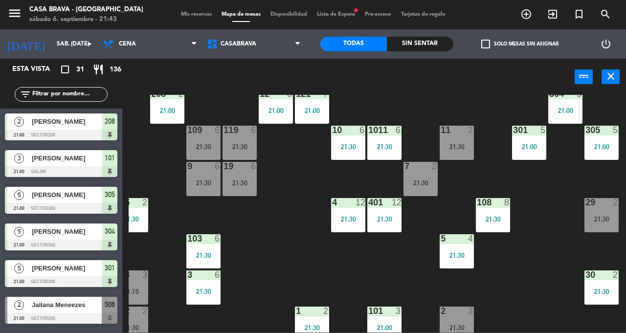
scroll to position [24, 89]
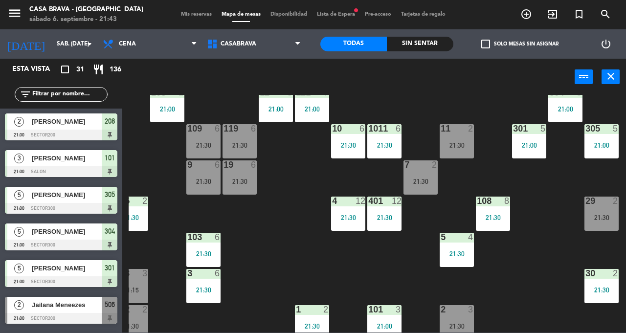
click at [238, 147] on div "21:30" at bounding box center [240, 145] width 34 height 7
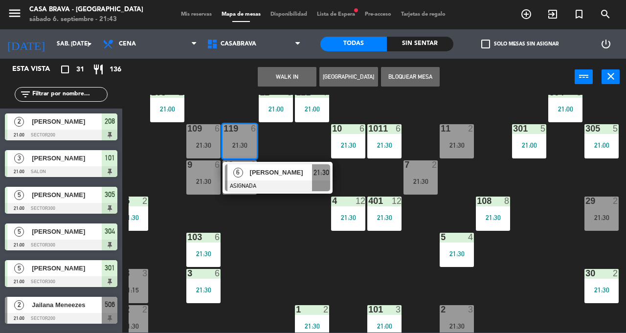
click at [278, 173] on span "[PERSON_NAME]" at bounding box center [281, 172] width 63 height 10
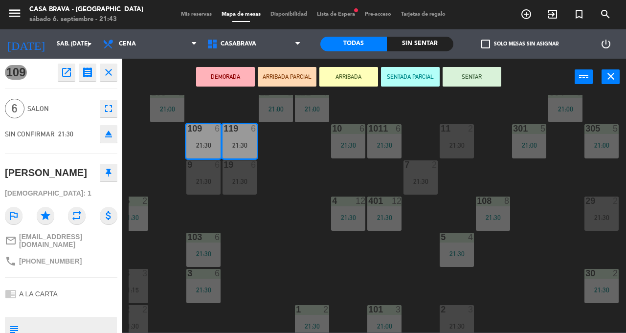
click at [484, 73] on button "SENTAR" at bounding box center [472, 77] width 59 height 20
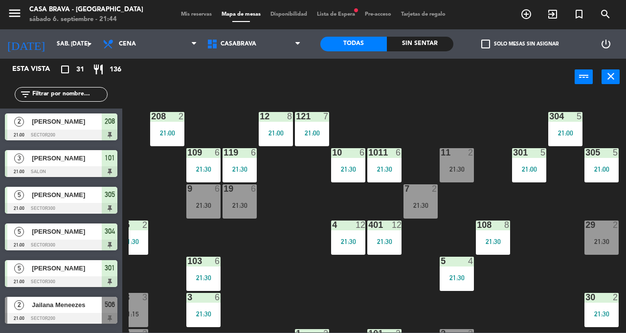
scroll to position [0, 89]
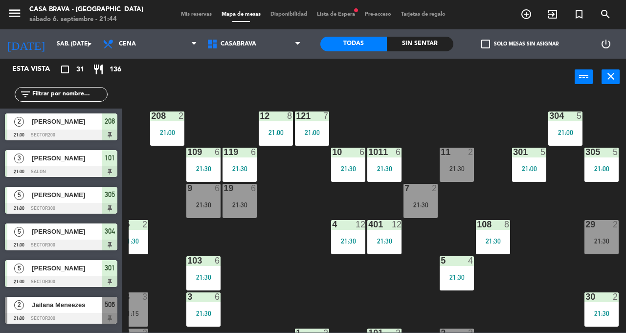
click at [317, 130] on div "21:00" at bounding box center [312, 132] width 34 height 7
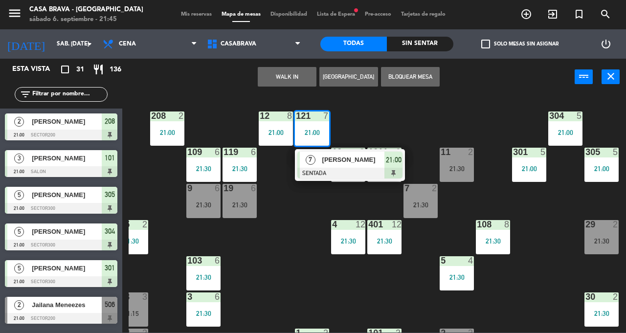
click at [533, 289] on div "207 5 21:00 208 2 21:00 217 5 21:00 12 8 21:00 121 7 21:00 7 Josefina Valdes SE…" at bounding box center [378, 214] width 498 height 238
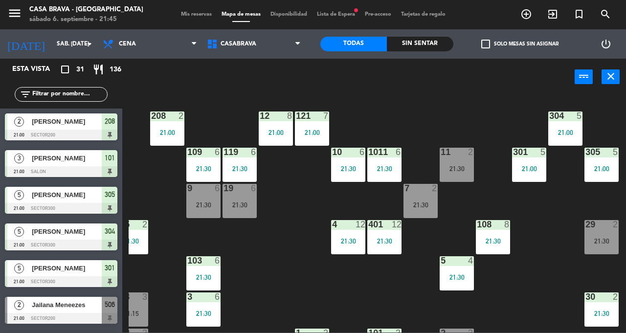
click at [382, 244] on div "21:30" at bounding box center [384, 241] width 34 height 7
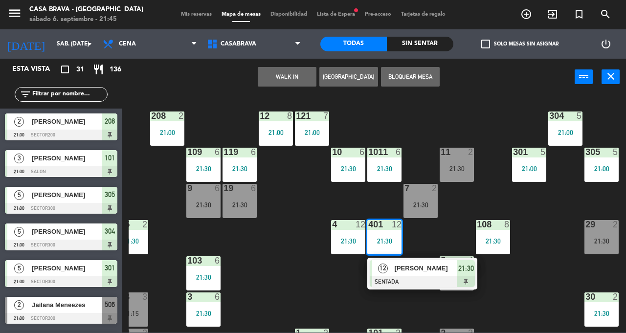
click at [550, 296] on div "207 5 21:00 208 2 21:00 217 5 21:00 12 8 21:00 121 7 21:00 304 5 21:00 206 5 21…" at bounding box center [378, 214] width 498 height 238
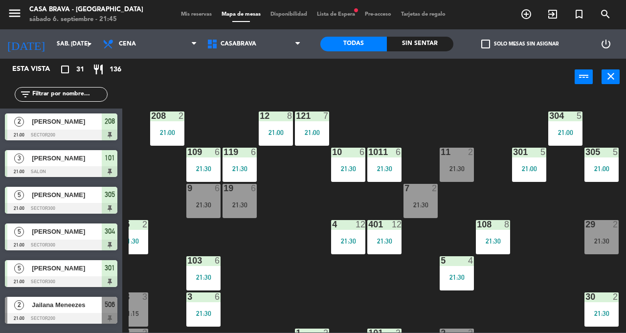
click at [398, 226] on div "12" at bounding box center [397, 224] width 10 height 9
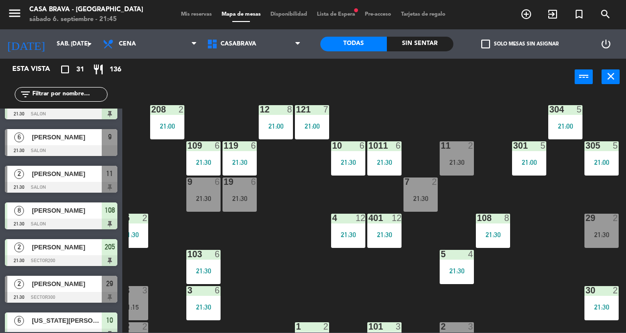
scroll to position [914, 0]
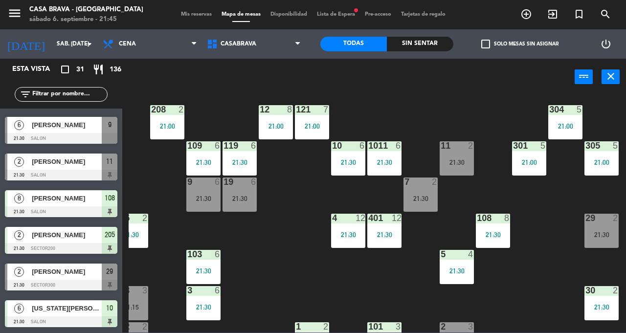
click at [57, 275] on span "[PERSON_NAME]" at bounding box center [67, 272] width 70 height 10
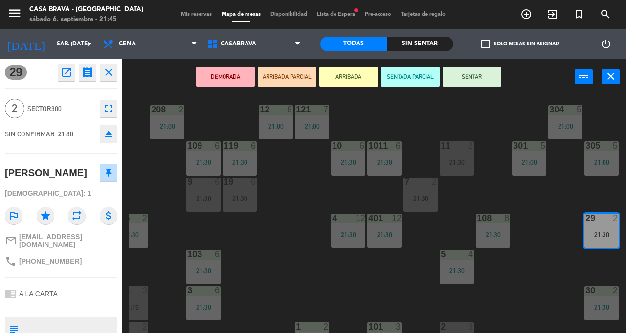
click at [491, 80] on button "SENTAR" at bounding box center [472, 77] width 59 height 20
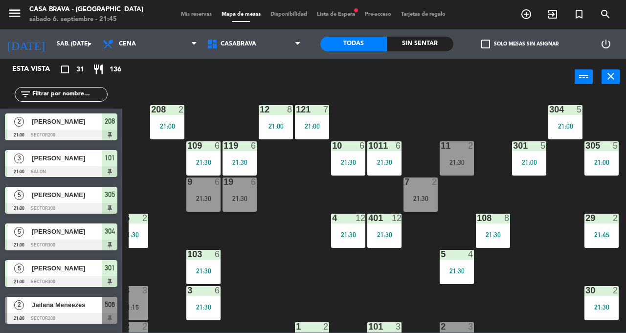
scroll to position [329, 0]
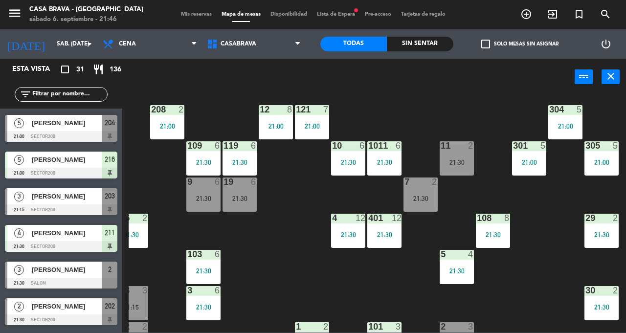
click at [540, 283] on div "207 5 21:00 208 2 21:00 217 5 21:00 12 8 21:00 121 7 21:00 304 5 21:00 206 5 21…" at bounding box center [378, 214] width 498 height 238
click at [454, 275] on div "5 4 21:30" at bounding box center [457, 267] width 34 height 34
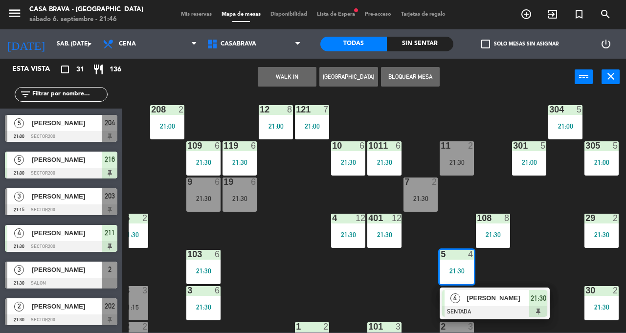
click at [560, 253] on div "207 5 21:00 208 2 21:00 217 5 21:00 12 8 21:00 121 7 21:00 304 5 21:00 206 5 21…" at bounding box center [378, 214] width 498 height 238
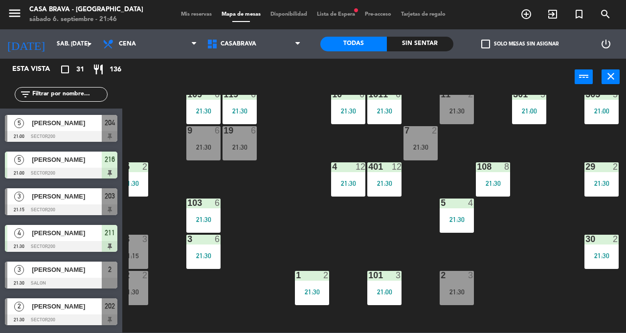
scroll to position [63, 89]
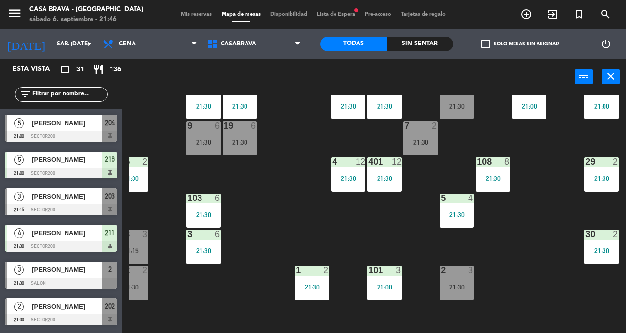
click at [464, 225] on div "5 4 21:30" at bounding box center [457, 211] width 34 height 34
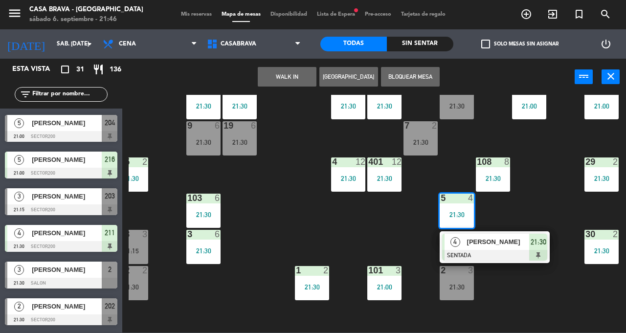
click at [548, 194] on div "207 5 21:00 208 2 21:00 217 5 21:00 12 8 21:00 121 7 21:00 304 5 21:00 206 5 21…" at bounding box center [378, 214] width 498 height 238
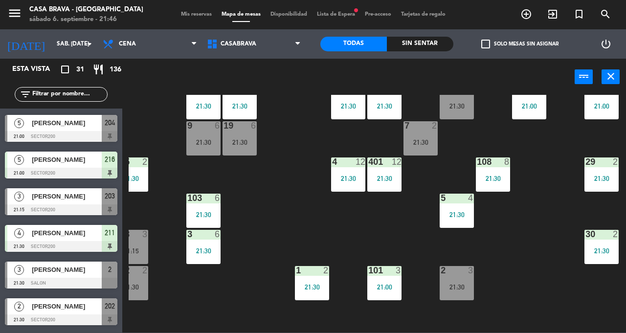
click at [472, 222] on div "5 4 21:30" at bounding box center [457, 211] width 34 height 34
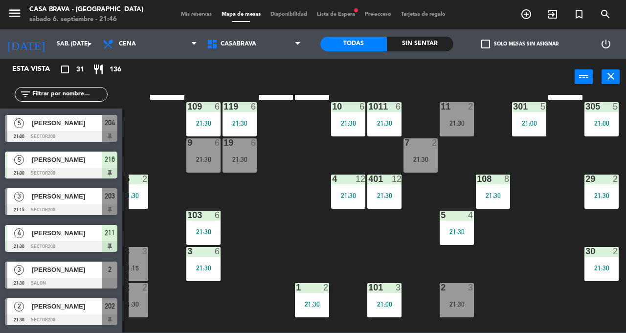
scroll to position [46, 89]
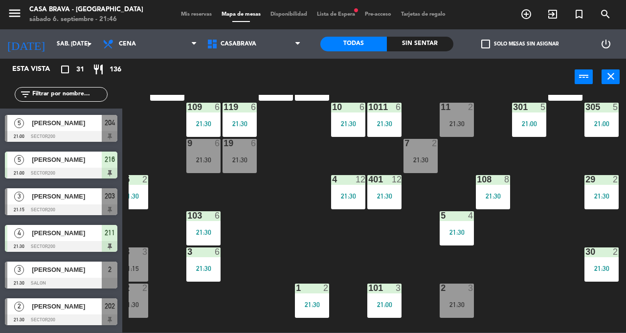
click at [462, 240] on div "5 4 21:30" at bounding box center [457, 228] width 34 height 34
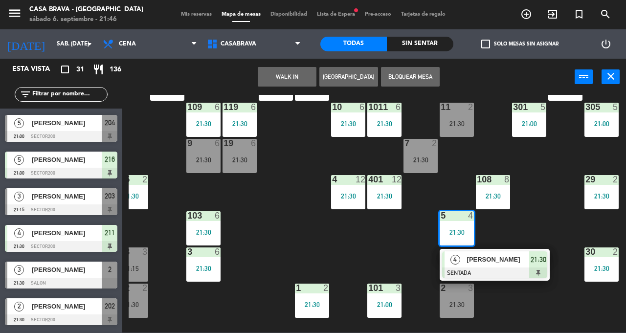
click at [557, 201] on div "207 5 21:00 208 2 21:00 217 5 21:00 12 8 21:00 121 7 21:00 304 5 21:00 206 5 21…" at bounding box center [378, 214] width 498 height 238
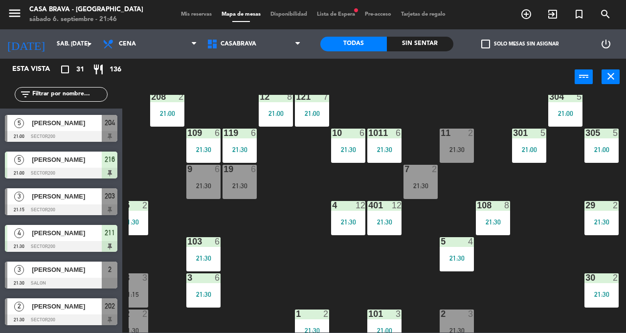
scroll to position [16, 89]
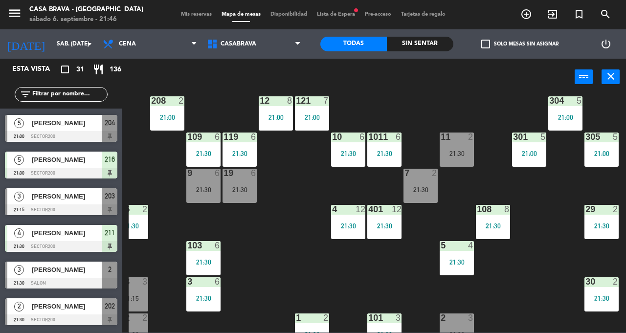
click at [464, 260] on div "21:30" at bounding box center [457, 262] width 34 height 7
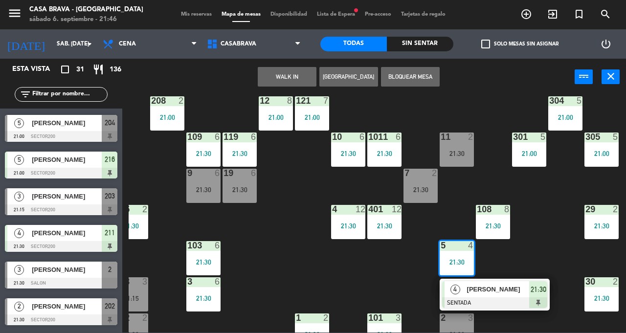
click at [545, 223] on div "207 5 21:00 208 2 21:00 217 5 21:00 12 8 21:00 121 7 21:00 304 5 21:00 206 5 21…" at bounding box center [378, 214] width 498 height 238
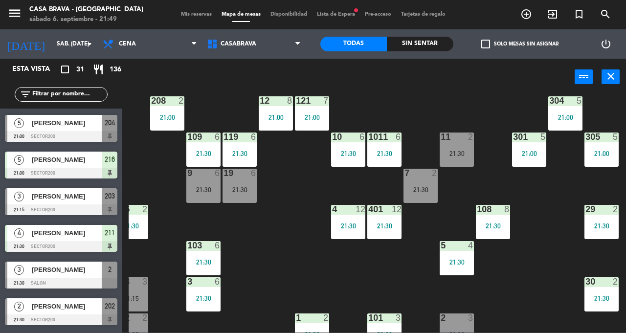
click at [51, 203] on div "[PERSON_NAME]" at bounding box center [66, 196] width 71 height 16
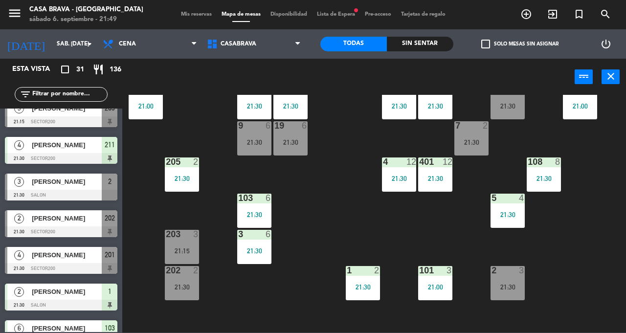
scroll to position [416, 0]
